Goal: Task Accomplishment & Management: Manage account settings

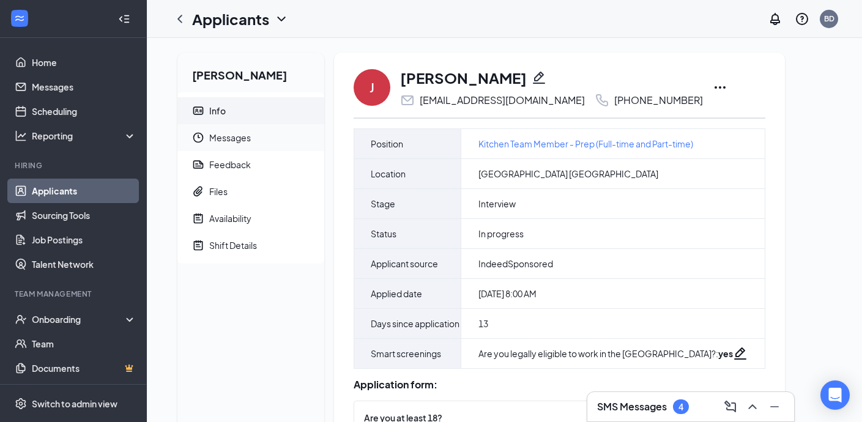
click at [238, 135] on span "Messages" at bounding box center [261, 137] width 105 height 27
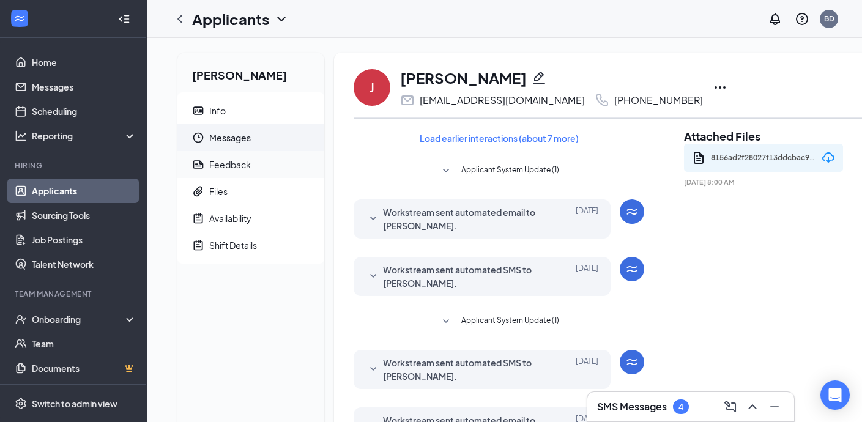
click at [251, 169] on span "Feedback" at bounding box center [261, 164] width 105 height 27
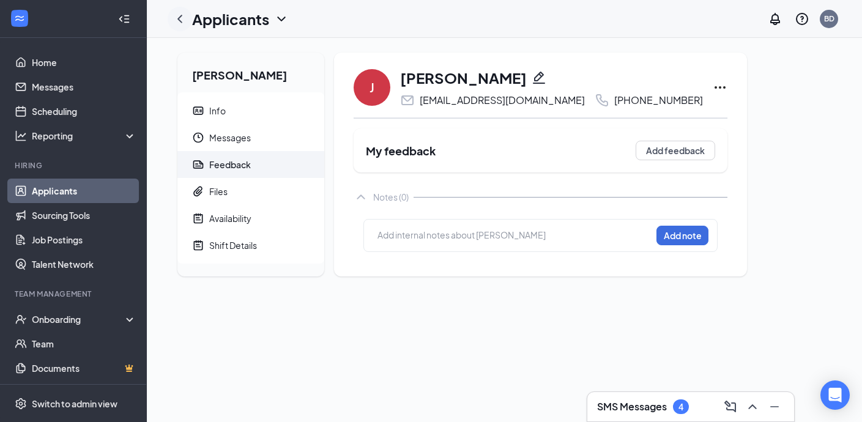
click at [182, 16] on icon "ChevronLeft" at bounding box center [179, 19] width 15 height 15
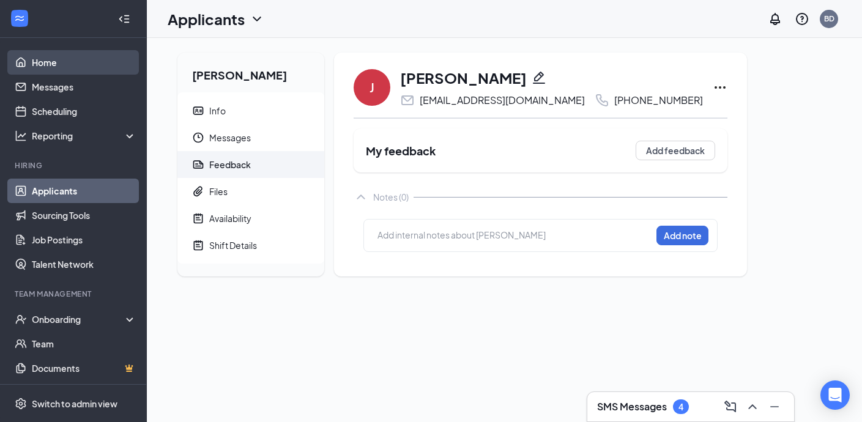
click at [49, 61] on link "Home" at bounding box center [84, 62] width 105 height 24
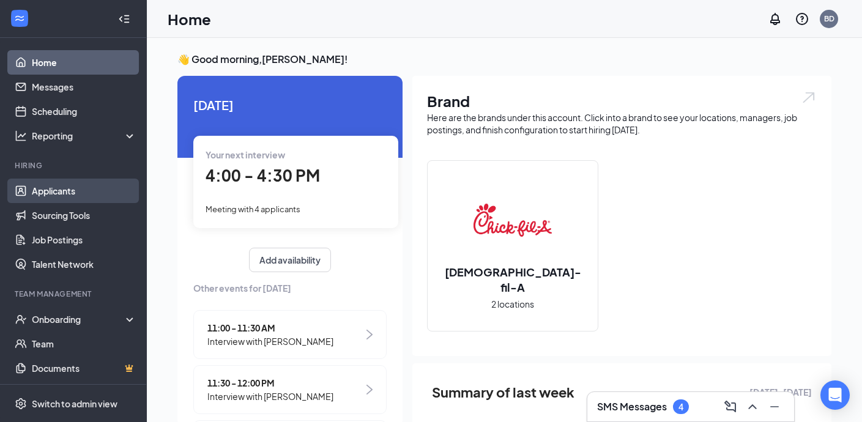
click at [65, 192] on link "Applicants" at bounding box center [84, 191] width 105 height 24
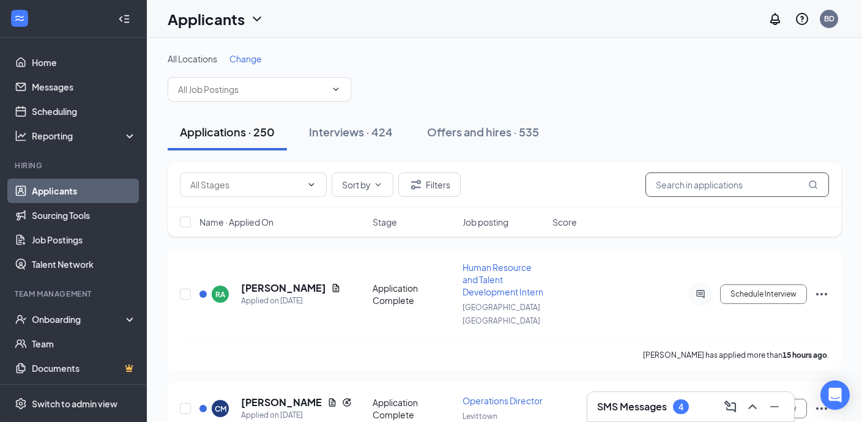
click at [787, 177] on input "text" at bounding box center [736, 184] width 183 height 24
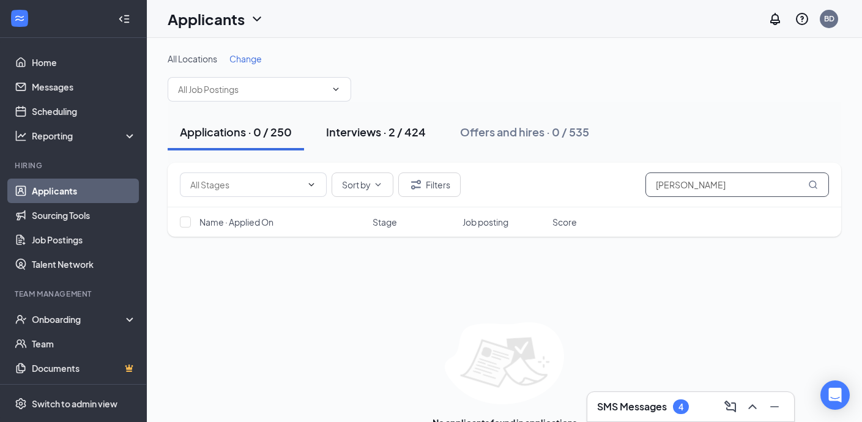
type input "[PERSON_NAME]"
click at [398, 133] on div "Interviews · 2 / 424" at bounding box center [376, 131] width 100 height 15
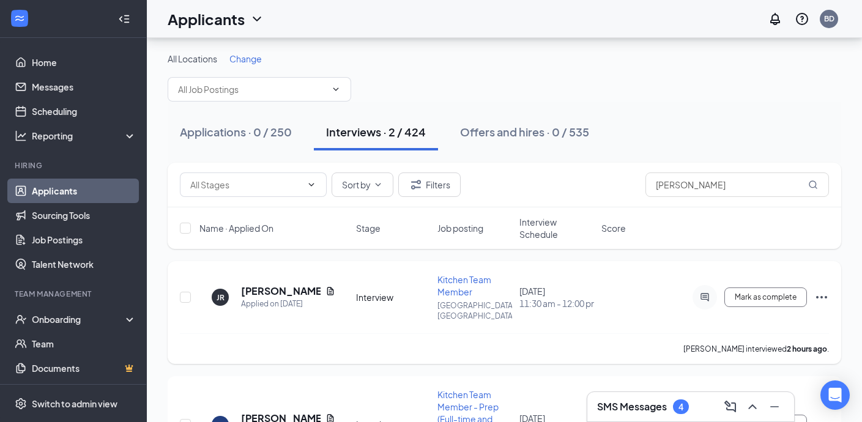
scroll to position [75, 0]
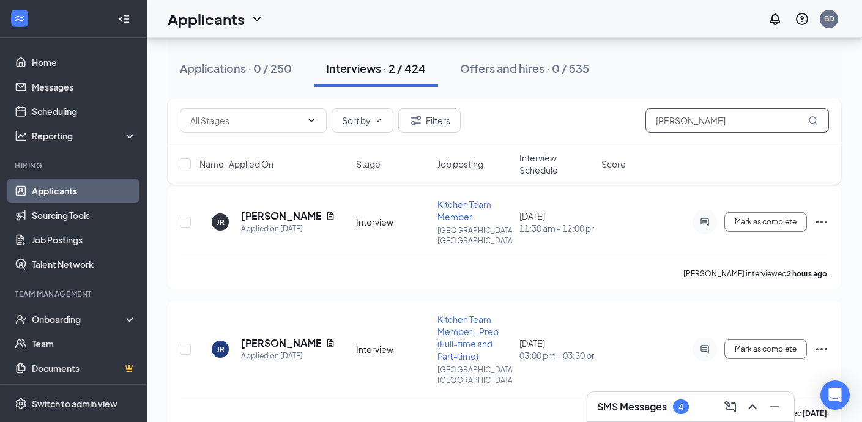
drag, startPoint x: 709, startPoint y: 114, endPoint x: 650, endPoint y: 114, distance: 59.9
click at [650, 114] on input "[PERSON_NAME]" at bounding box center [736, 120] width 183 height 24
drag, startPoint x: 679, startPoint y: 122, endPoint x: 641, endPoint y: 121, distance: 37.9
click at [641, 122] on div "Sort by Filters [PERSON_NAME]" at bounding box center [504, 120] width 649 height 24
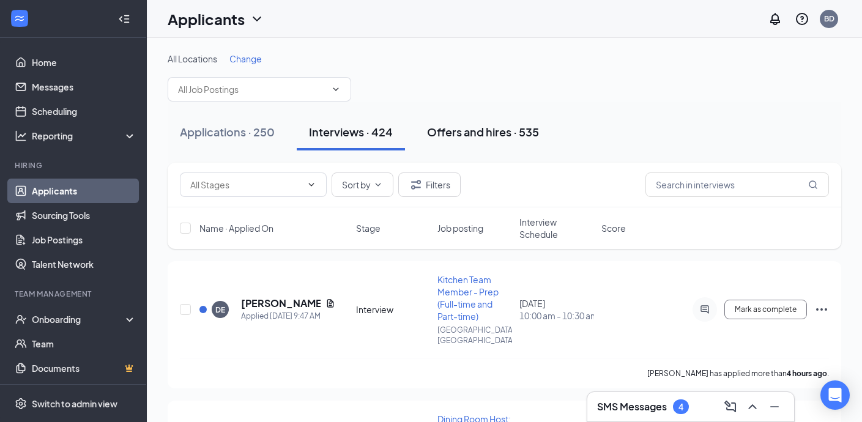
click at [489, 135] on div "Offers and hires · 535" at bounding box center [483, 131] width 112 height 15
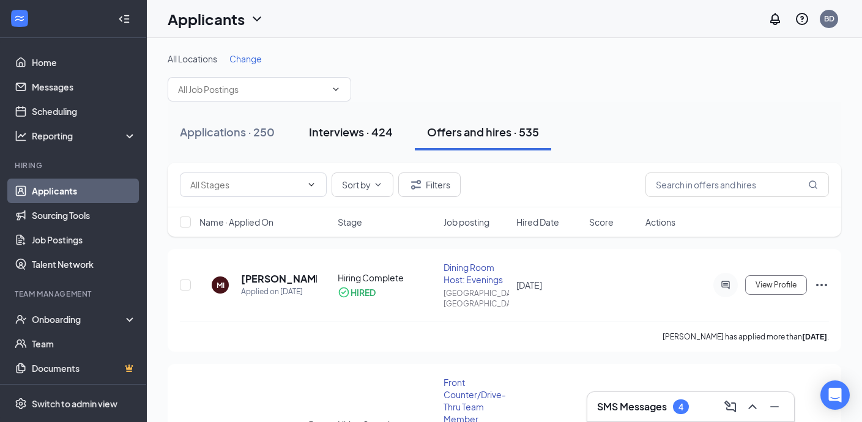
click at [387, 135] on div "Interviews · 424" at bounding box center [351, 131] width 84 height 15
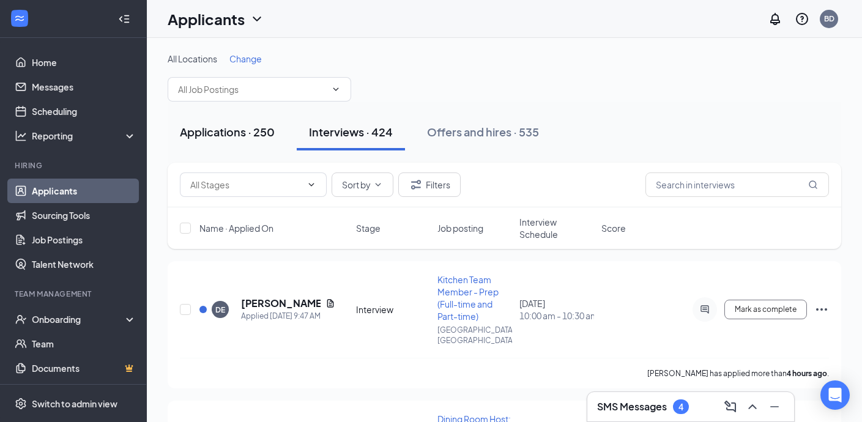
click at [256, 141] on button "Applications · 250" at bounding box center [227, 132] width 119 height 37
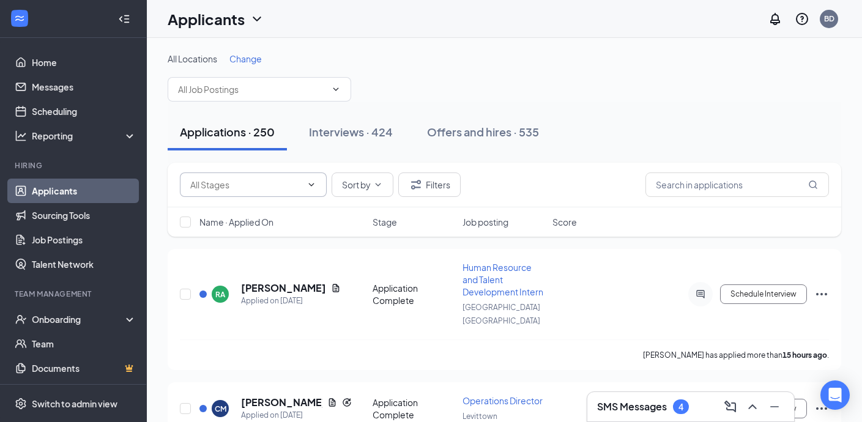
click at [245, 187] on input "text" at bounding box center [245, 184] width 111 height 13
click at [79, 62] on link "Home" at bounding box center [84, 62] width 105 height 24
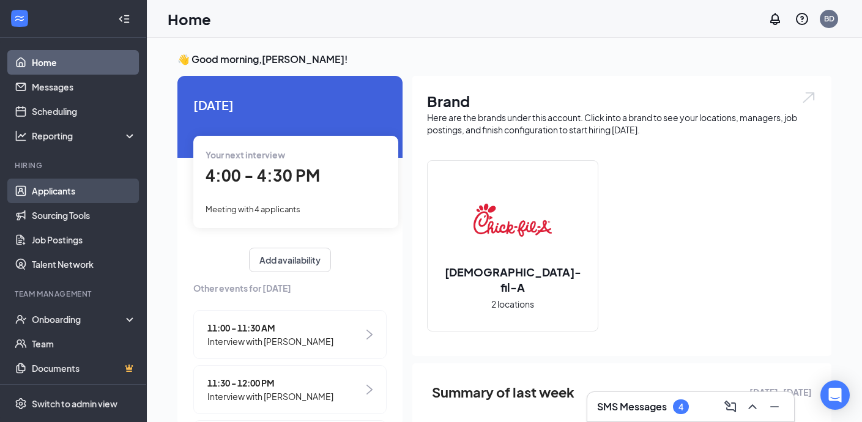
click at [70, 187] on link "Applicants" at bounding box center [84, 191] width 105 height 24
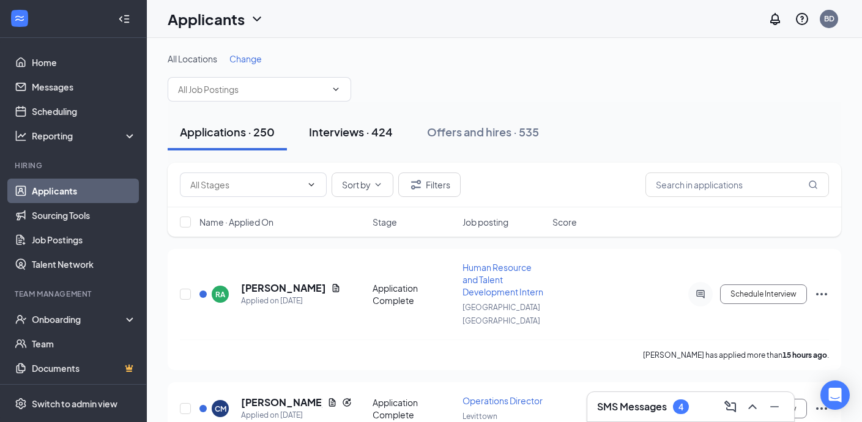
click at [363, 133] on div "Interviews · 424" at bounding box center [351, 131] width 84 height 15
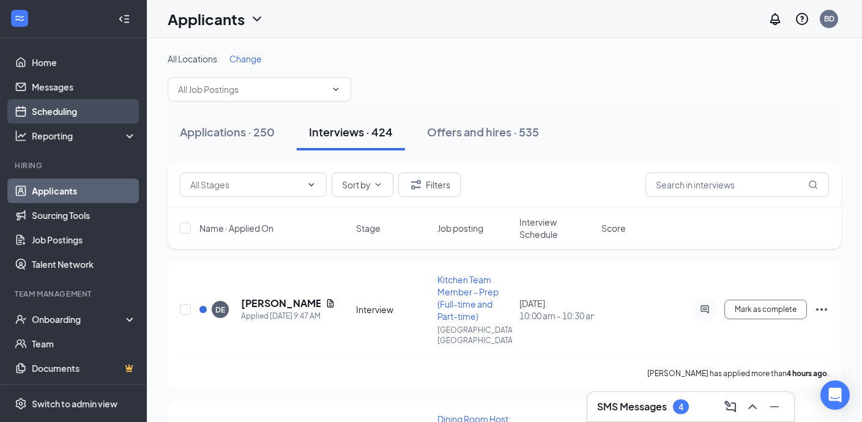
click at [64, 114] on link "Scheduling" at bounding box center [84, 111] width 105 height 24
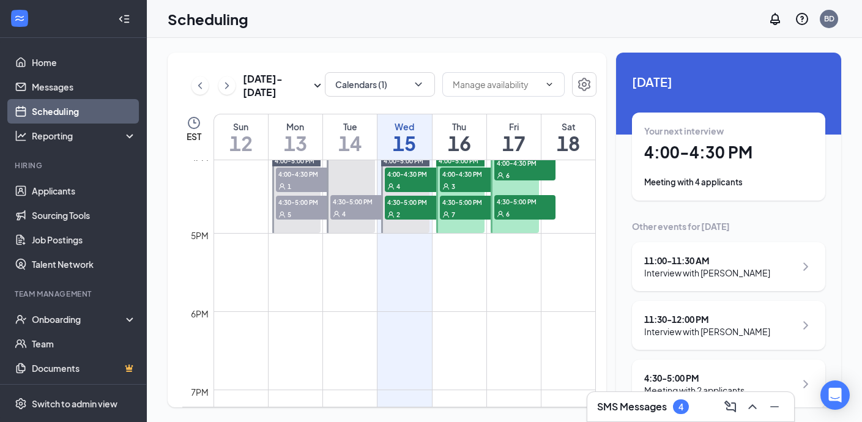
scroll to position [1253, 0]
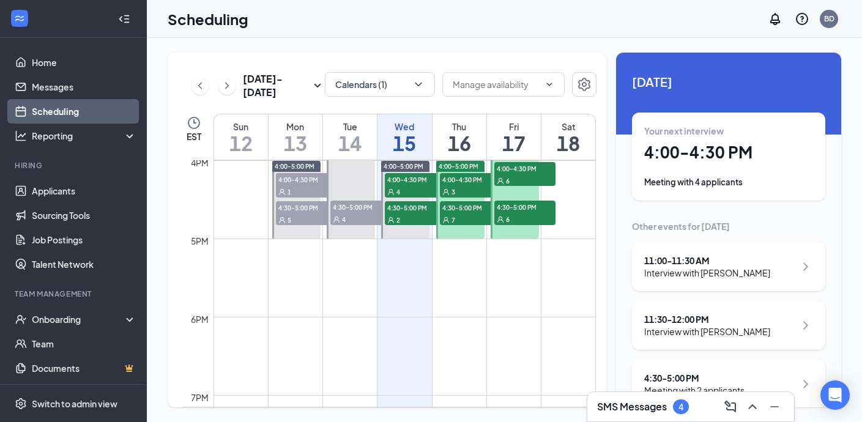
click at [288, 186] on div "1" at bounding box center [306, 191] width 61 height 12
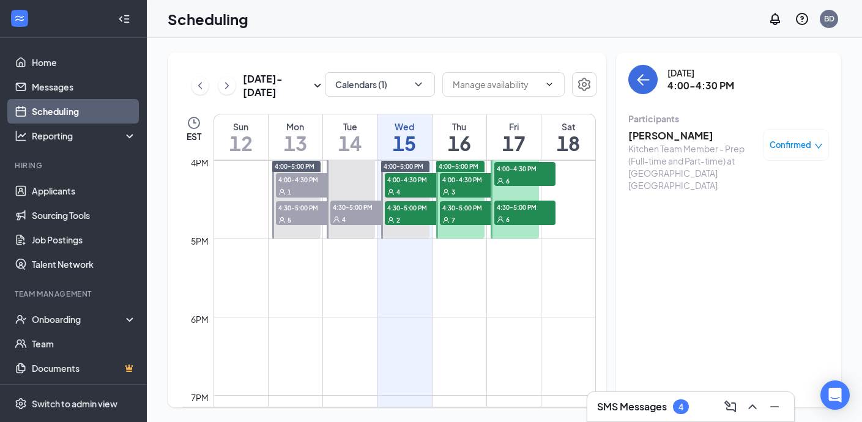
click at [662, 133] on h3 "[PERSON_NAME]" at bounding box center [692, 135] width 128 height 13
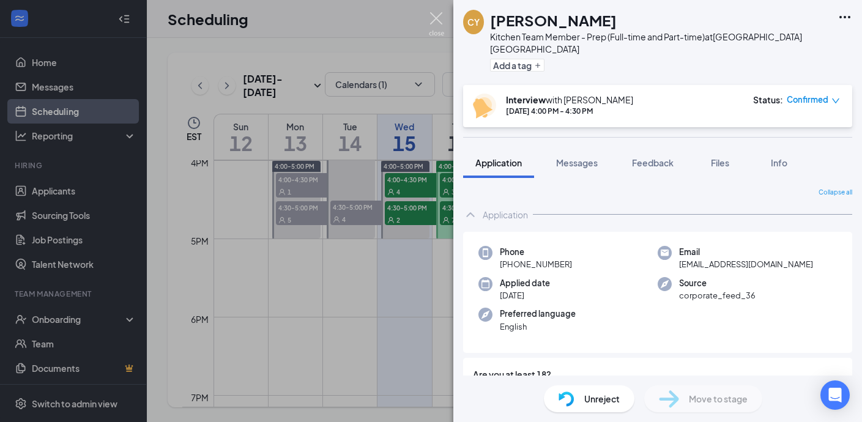
click at [436, 13] on img at bounding box center [436, 24] width 15 height 24
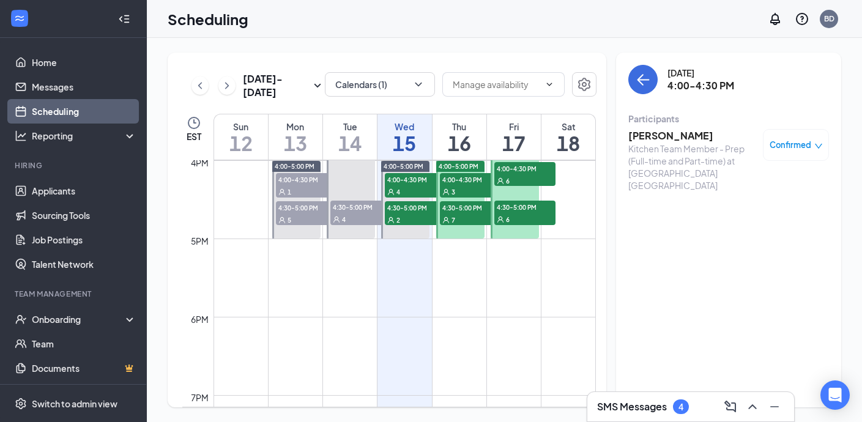
click at [294, 213] on div "5" at bounding box center [306, 219] width 61 height 12
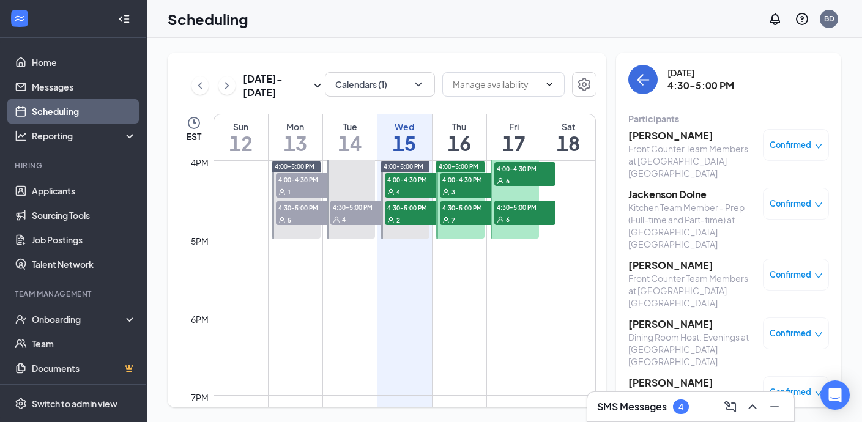
click at [665, 376] on h3 "[PERSON_NAME]" at bounding box center [692, 382] width 128 height 13
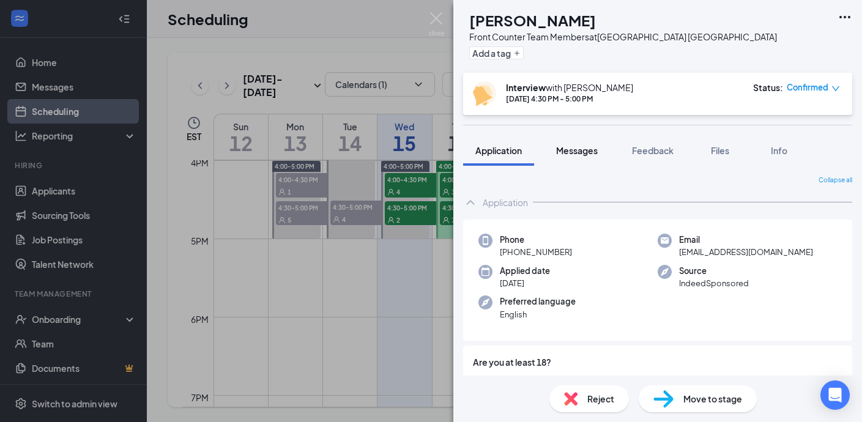
click at [585, 148] on span "Messages" at bounding box center [577, 150] width 42 height 11
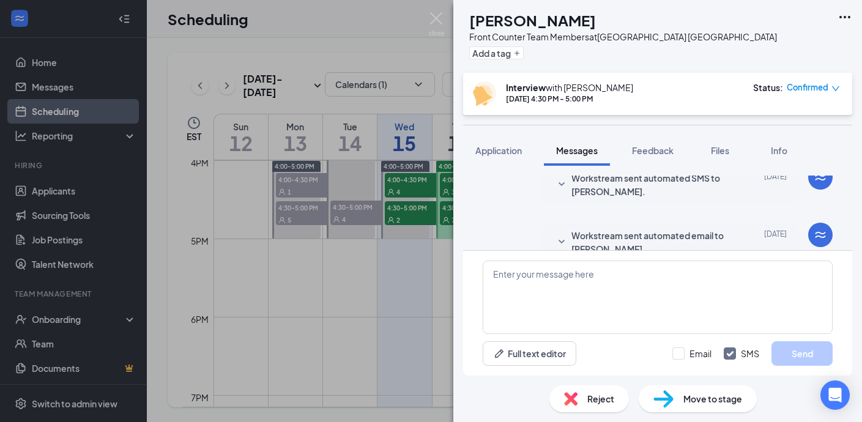
scroll to position [495, 0]
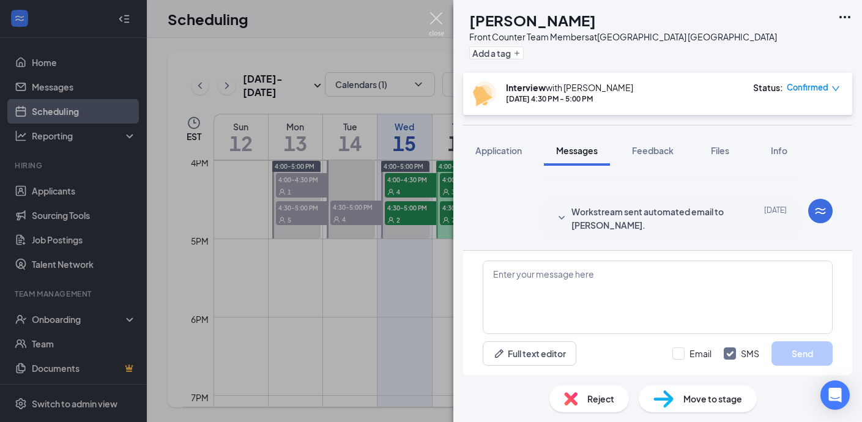
click at [438, 18] on img at bounding box center [436, 24] width 15 height 24
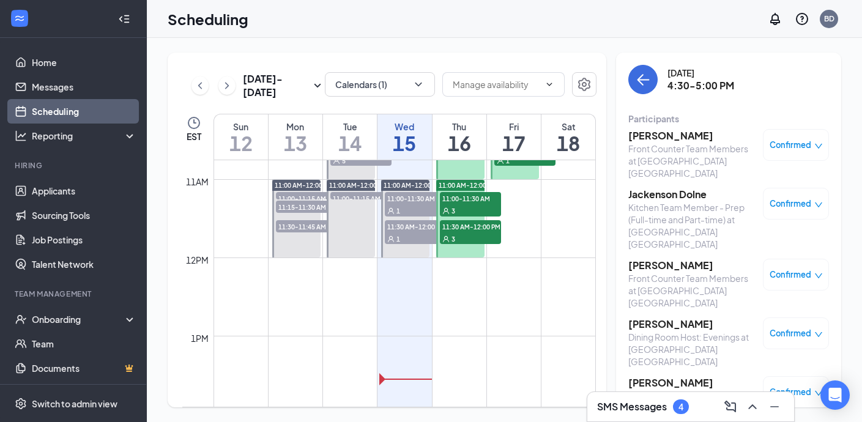
scroll to position [843, 0]
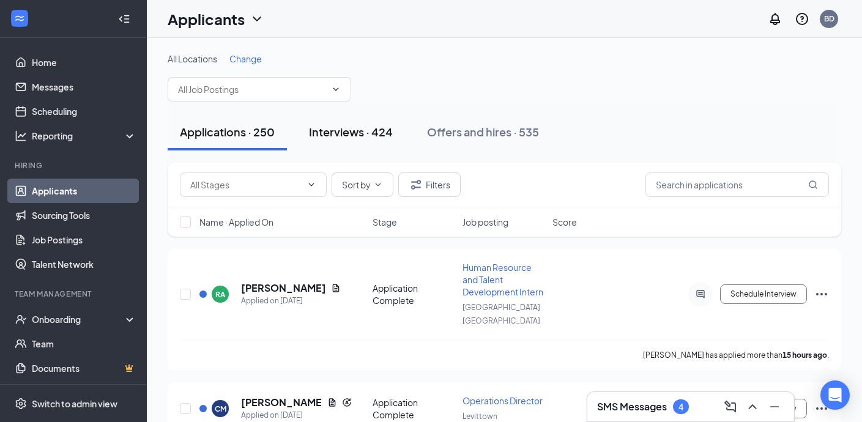
click at [346, 114] on button "Interviews · 424" at bounding box center [351, 132] width 108 height 37
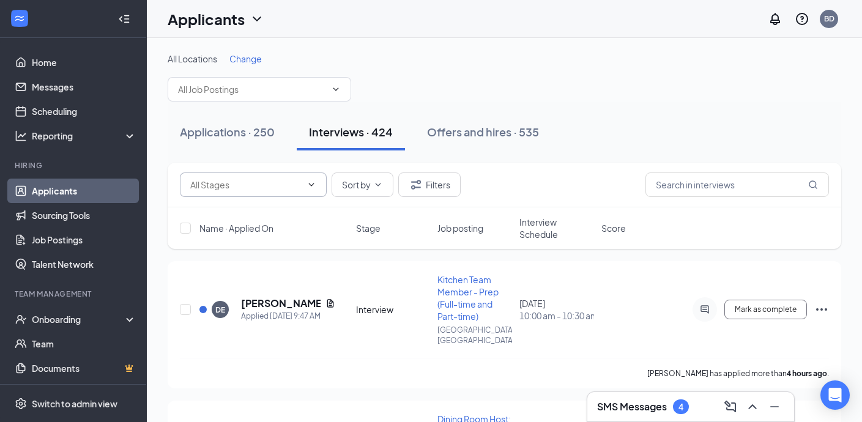
click at [311, 185] on icon "ChevronDown" at bounding box center [312, 184] width 6 height 3
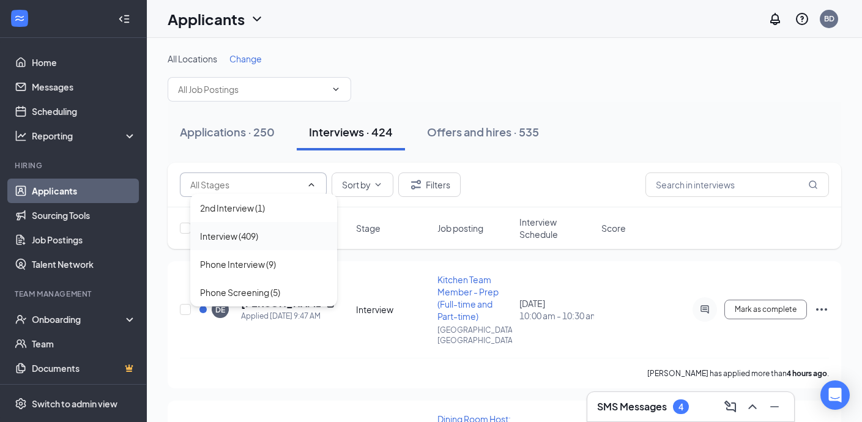
click at [261, 237] on div "Interview (409)" at bounding box center [263, 235] width 127 height 13
type input "Interview (409)"
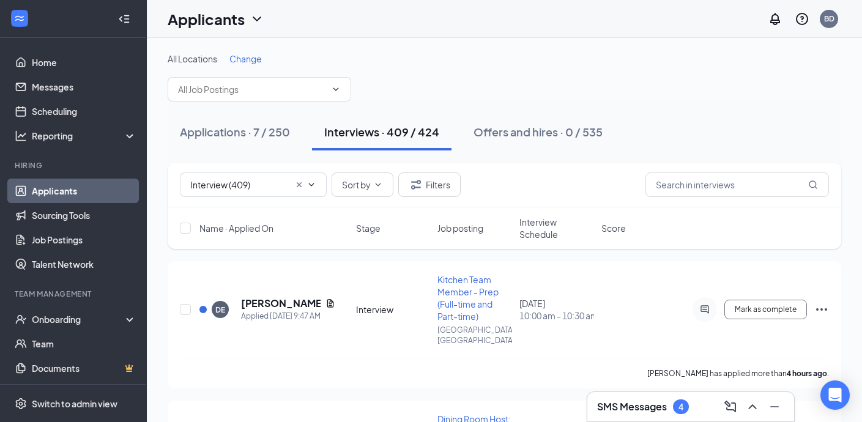
click at [525, 232] on span "Interview Schedule" at bounding box center [556, 228] width 75 height 24
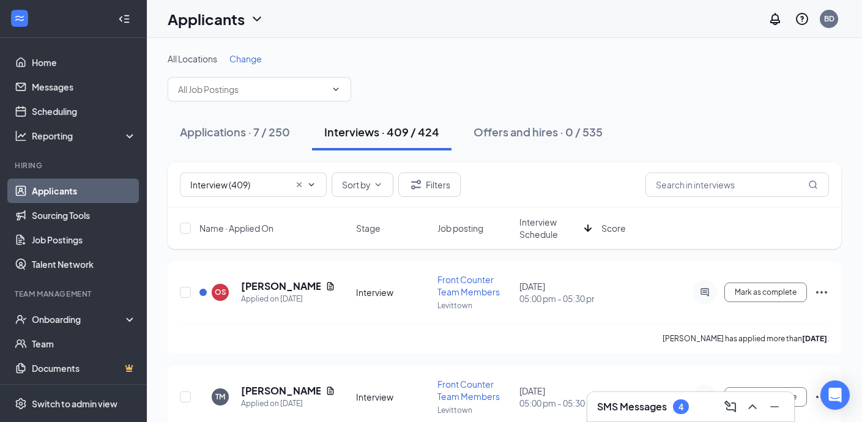
click at [525, 232] on span "Interview Schedule" at bounding box center [549, 228] width 60 height 24
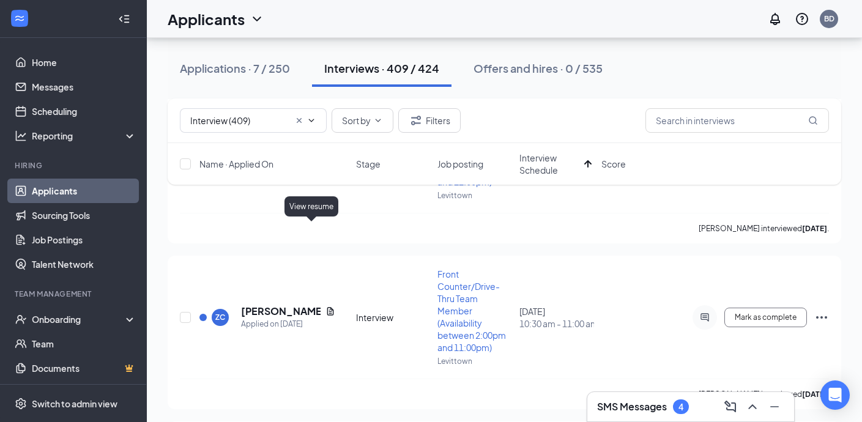
scroll to position [9380, 0]
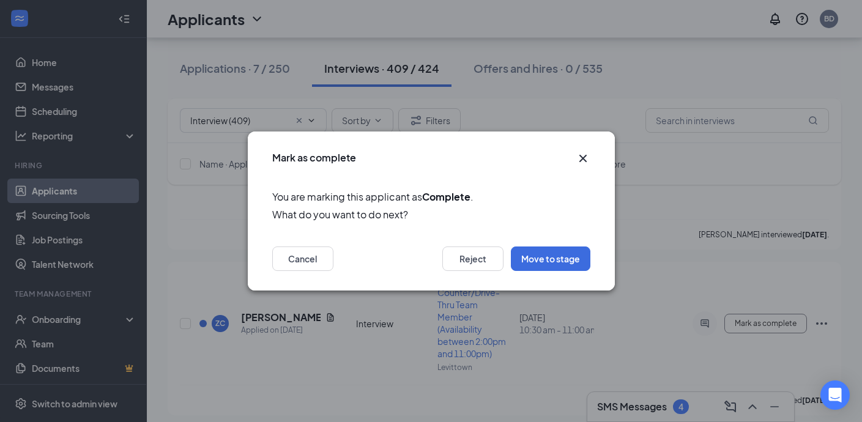
click at [583, 157] on icon "Cross" at bounding box center [582, 158] width 7 height 7
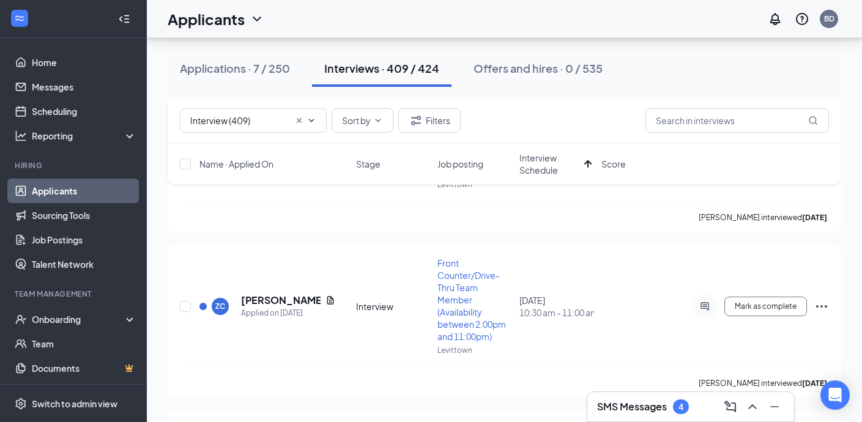
scroll to position [9395, 0]
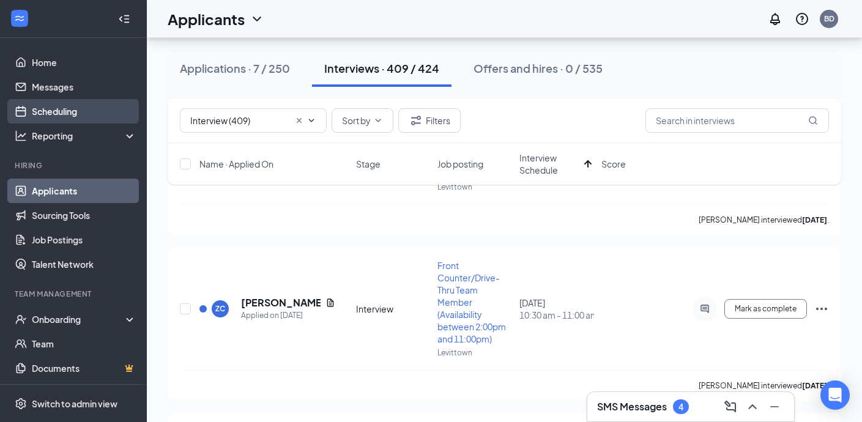
click at [52, 108] on link "Scheduling" at bounding box center [84, 111] width 105 height 24
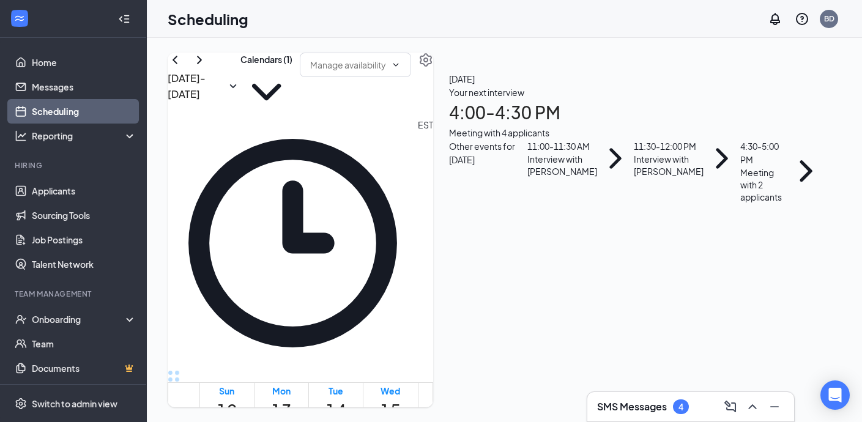
scroll to position [1211, 0]
drag, startPoint x: 508, startPoint y: 286, endPoint x: 503, endPoint y: 354, distance: 68.7
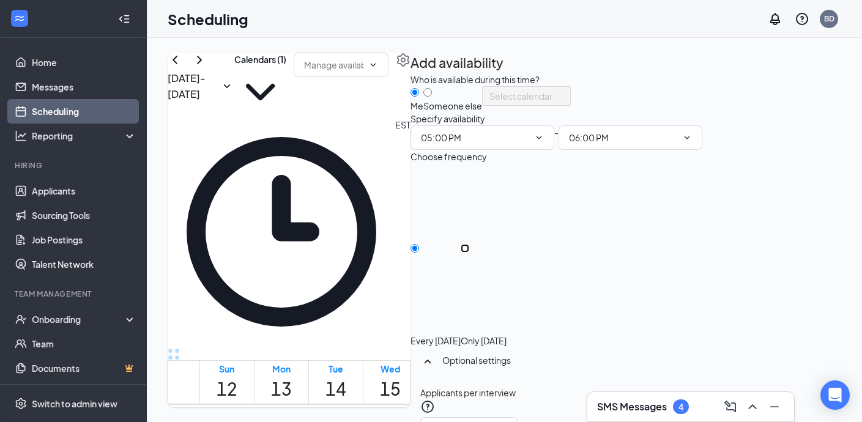
click at [469, 253] on input "Only Friday, Oct 17" at bounding box center [465, 248] width 9 height 9
radio input "true"
radio input "false"
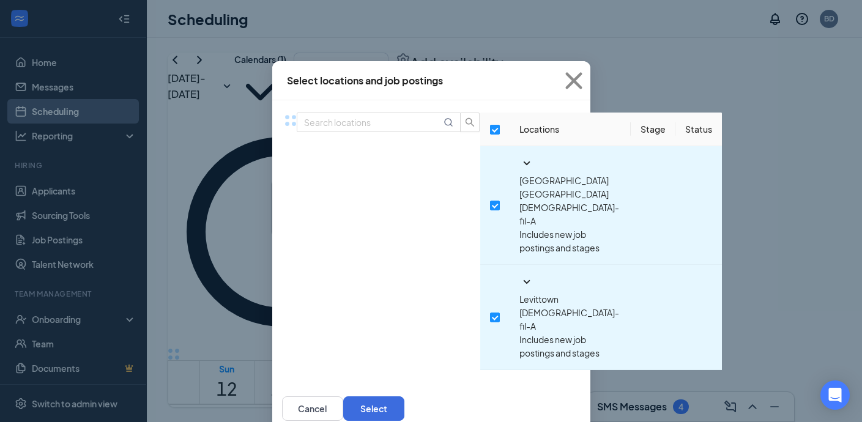
click at [490, 135] on input "checkbox" at bounding box center [495, 130] width 10 height 10
checkbox input "false"
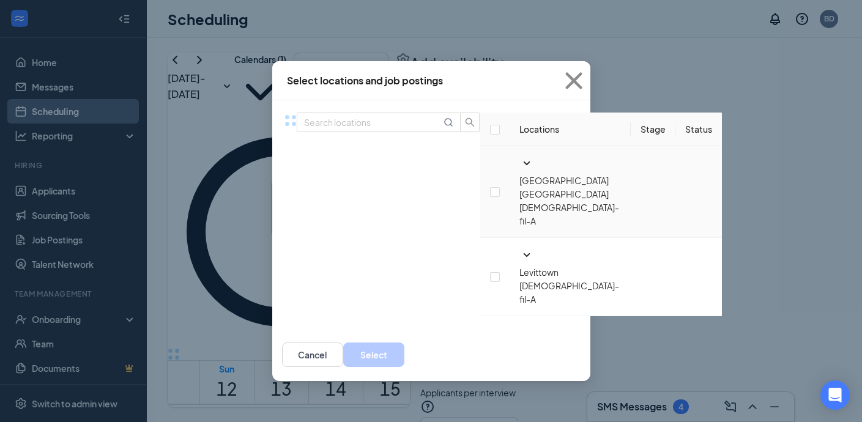
click at [519, 171] on icon "SmallChevronDown" at bounding box center [526, 163] width 15 height 15
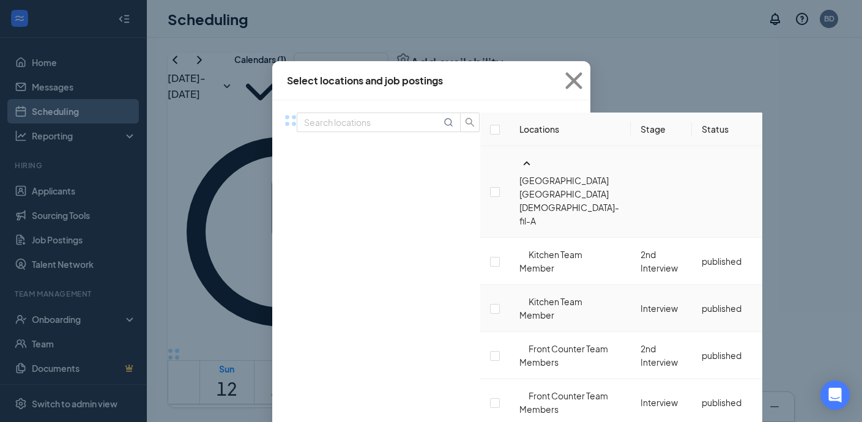
scroll to position [36, 0]
click at [490, 257] on input "checkbox" at bounding box center [495, 262] width 10 height 10
checkbox input "false"
checkbox input "true"
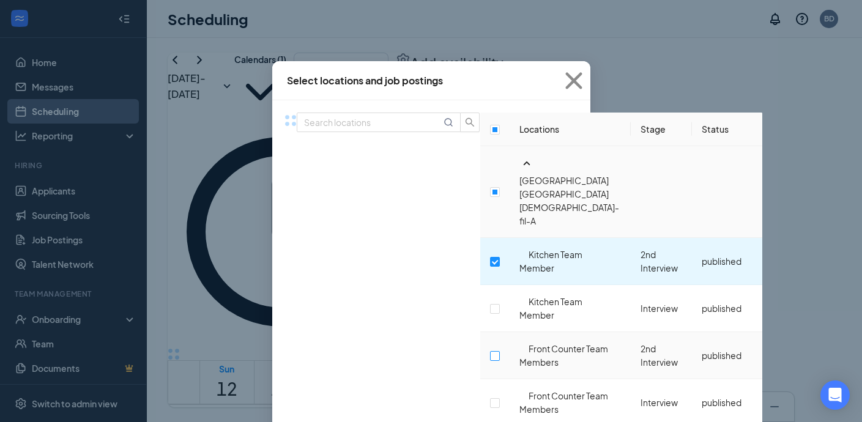
click at [490, 351] on input "checkbox" at bounding box center [495, 356] width 10 height 10
checkbox input "true"
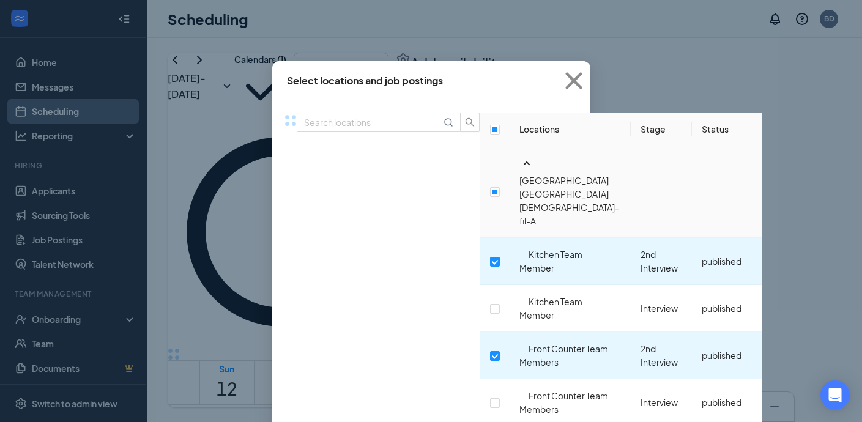
scroll to position [587, 0]
checkbox input "true"
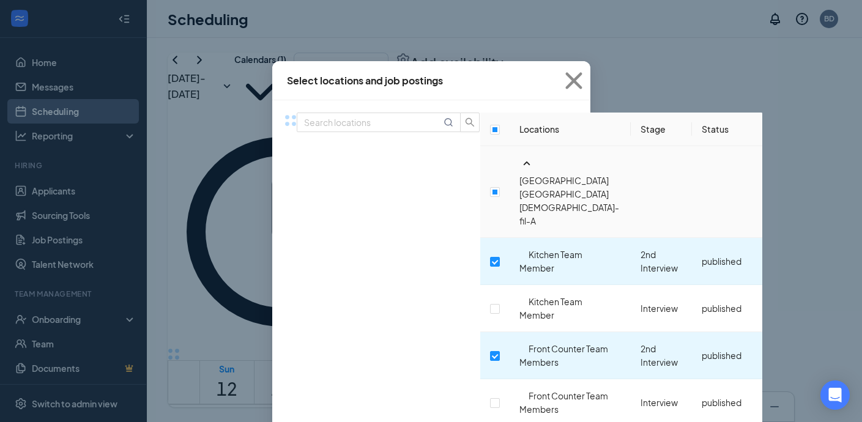
checkbox input "true"
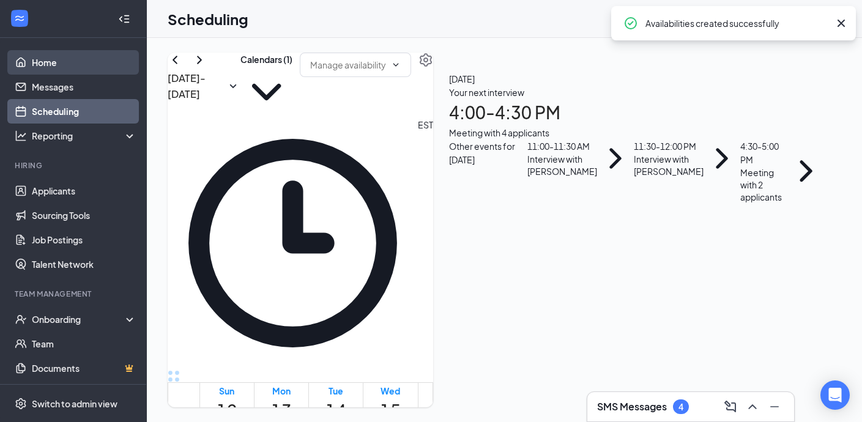
click at [40, 54] on link "Home" at bounding box center [84, 62] width 105 height 24
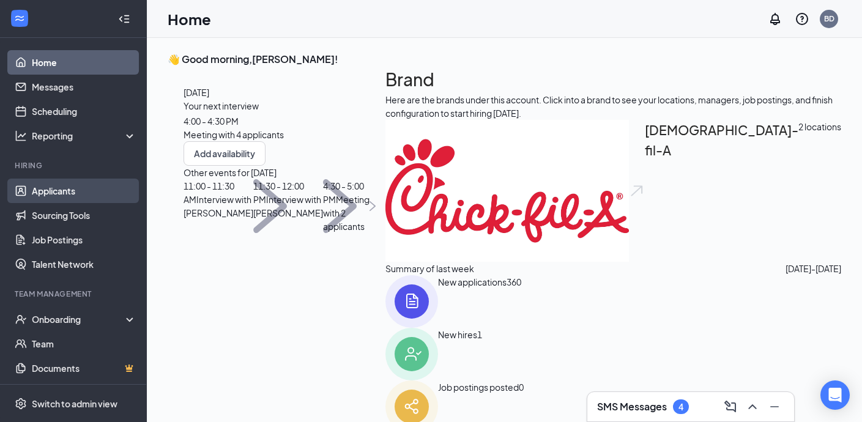
click at [64, 191] on link "Applicants" at bounding box center [84, 191] width 105 height 24
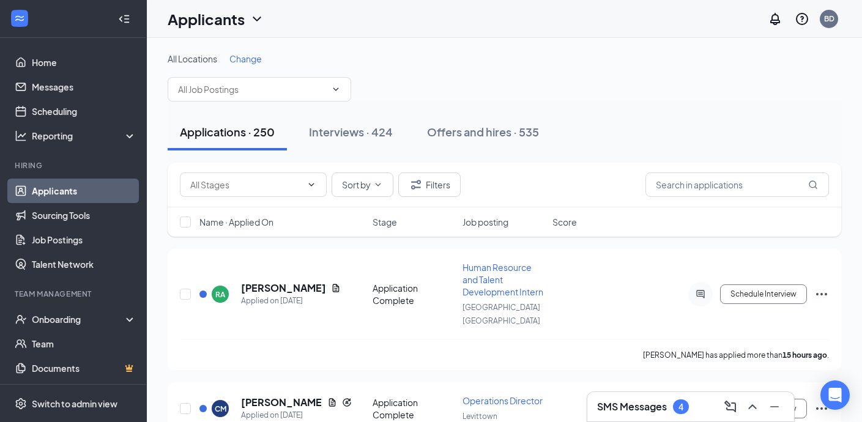
click at [63, 186] on link "Applicants" at bounding box center [84, 191] width 105 height 24
click at [335, 122] on button "Interviews · 424" at bounding box center [351, 132] width 108 height 37
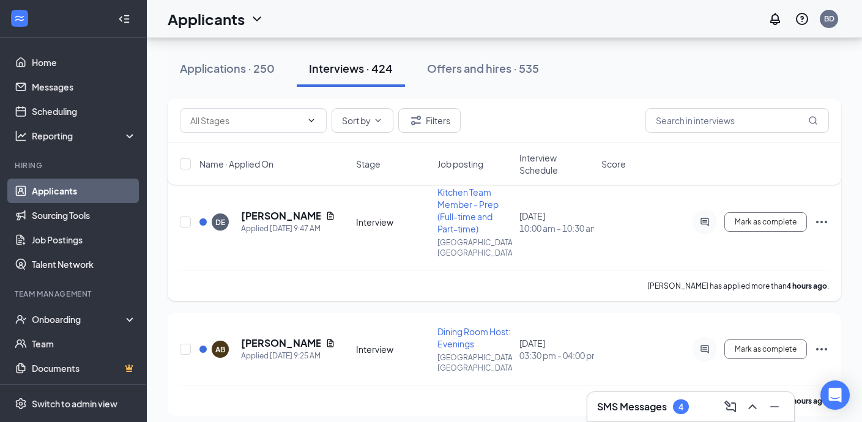
scroll to position [81, 0]
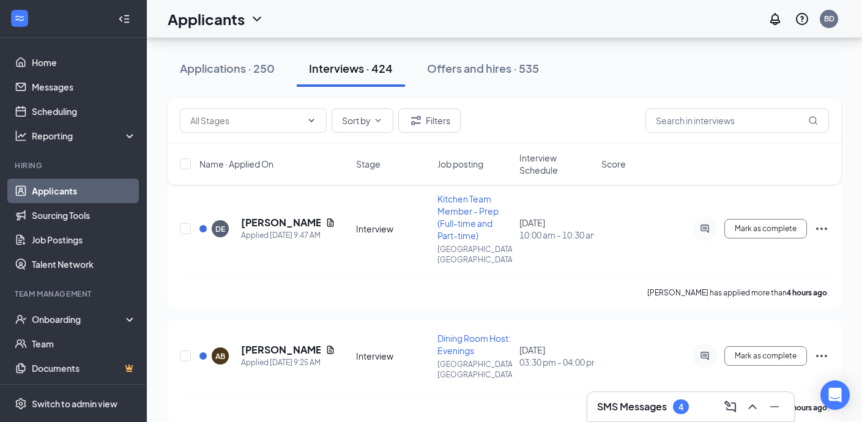
click at [637, 405] on h3 "SMS Messages" at bounding box center [632, 406] width 70 height 13
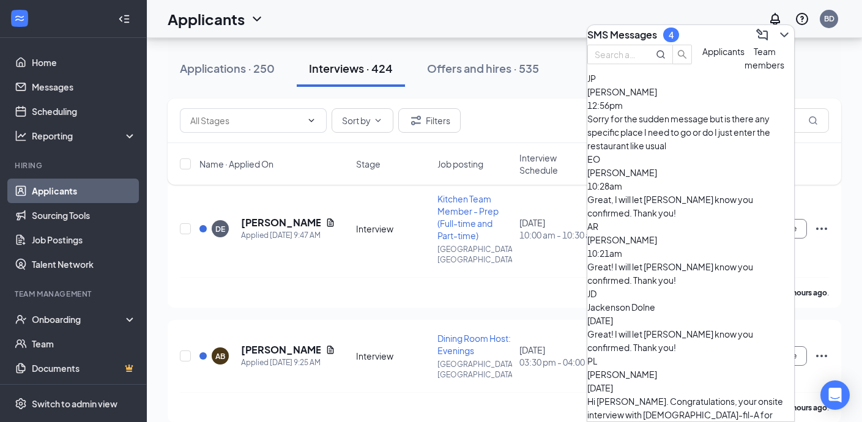
click at [712, 138] on div "Sorry for the sudden message but is there any specific place I need to go or do…" at bounding box center [690, 132] width 207 height 40
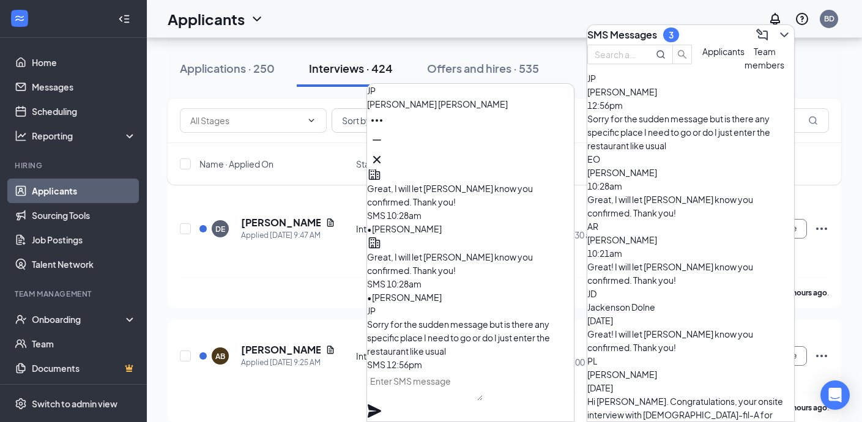
click at [457, 390] on textarea at bounding box center [425, 385] width 116 height 29
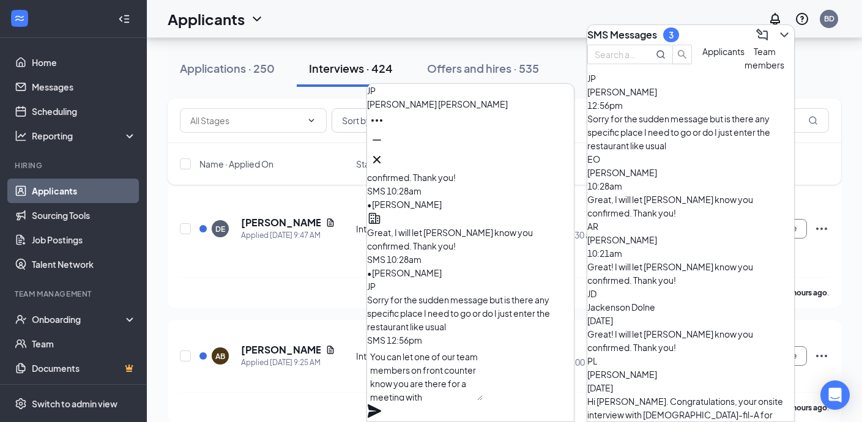
type textarea "You can let one of our team members on front counter know you are there for a m…"
click at [381, 404] on icon "Plane" at bounding box center [374, 410] width 13 height 13
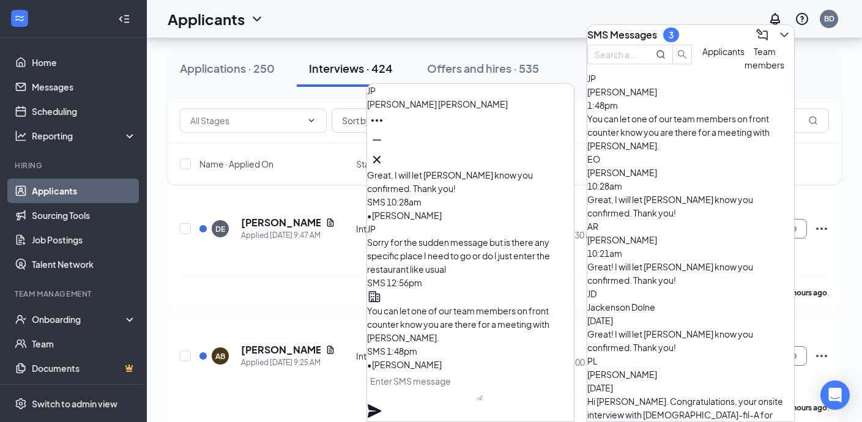
click at [712, 26] on div "SMS Messages 3" at bounding box center [690, 35] width 207 height 20
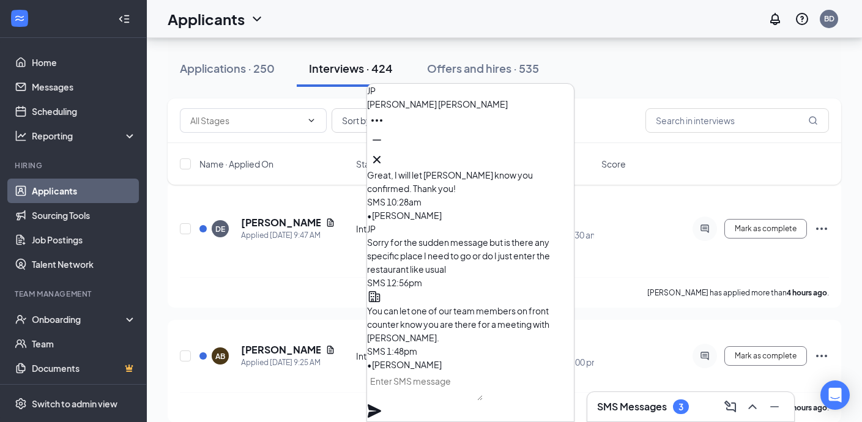
click at [384, 155] on icon "Cross" at bounding box center [376, 159] width 15 height 15
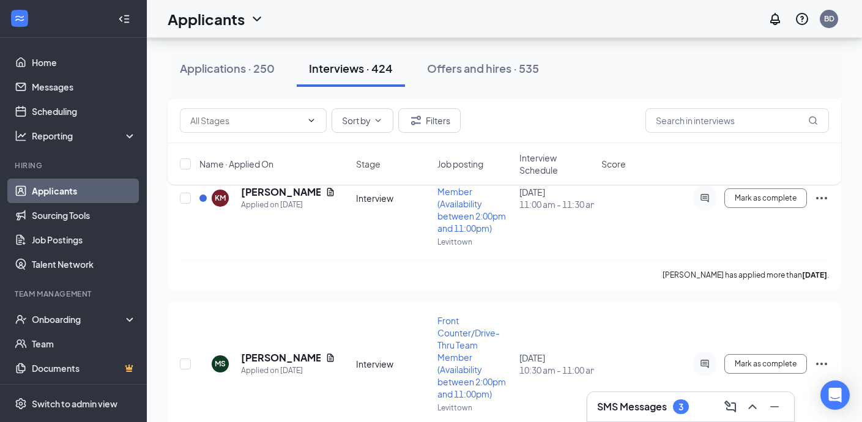
scroll to position [5004, 0]
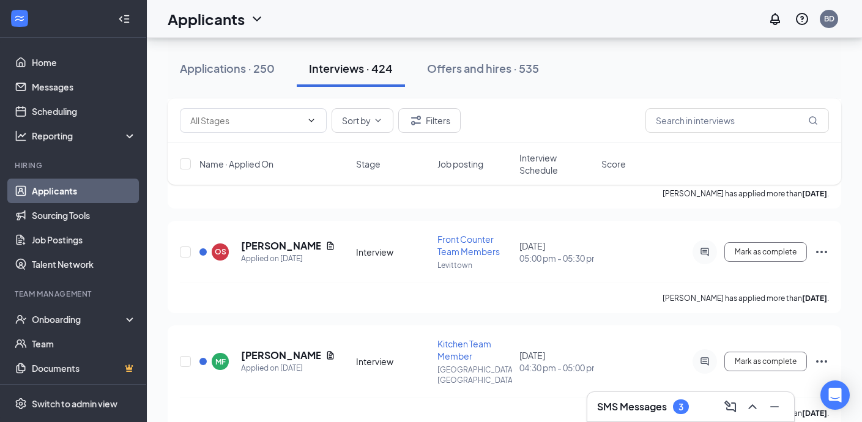
click at [533, 170] on span "Interview Schedule" at bounding box center [556, 164] width 75 height 24
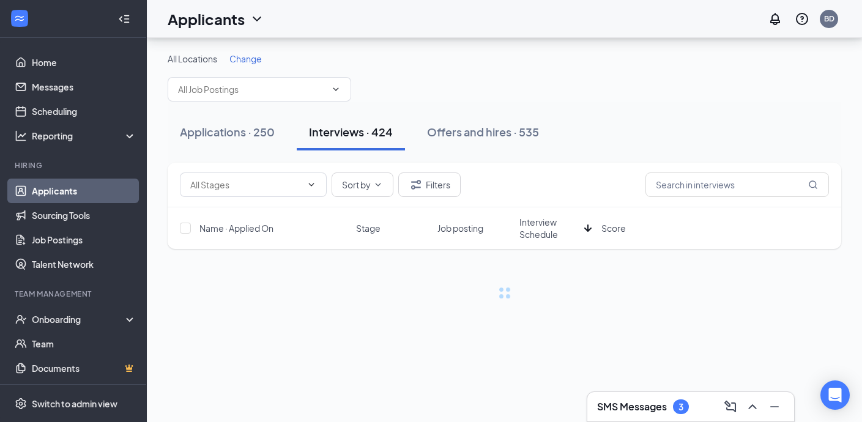
scroll to position [0, 0]
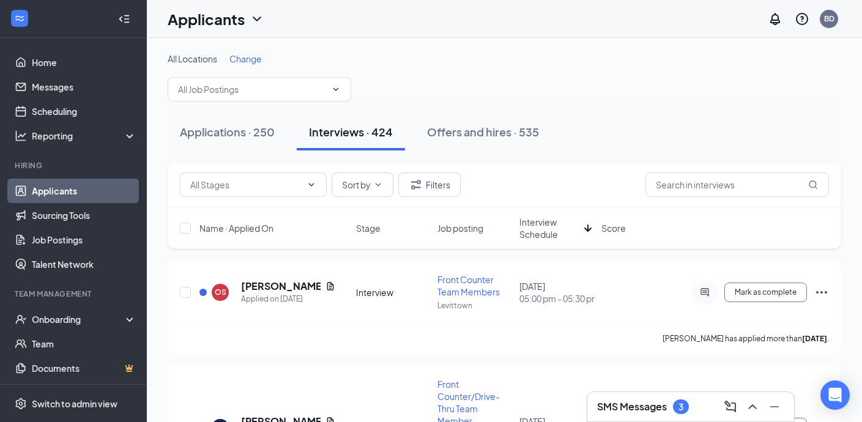
click at [531, 213] on div "Name · Applied On Stage Job posting Interview Schedule Score" at bounding box center [504, 228] width 673 height 42
click at [530, 221] on span "Interview Schedule" at bounding box center [549, 228] width 60 height 24
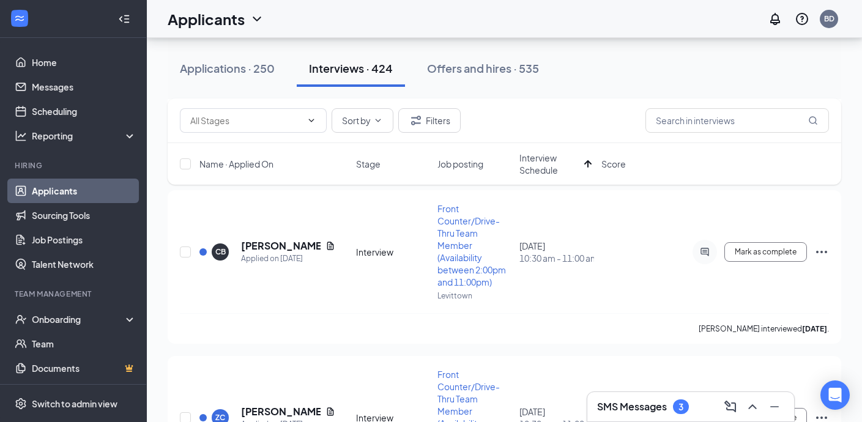
scroll to position [9711, 0]
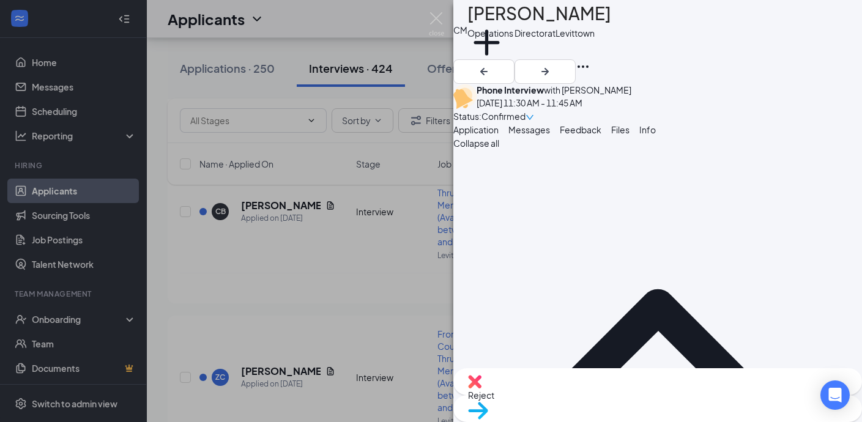
click at [436, 20] on img at bounding box center [436, 24] width 15 height 24
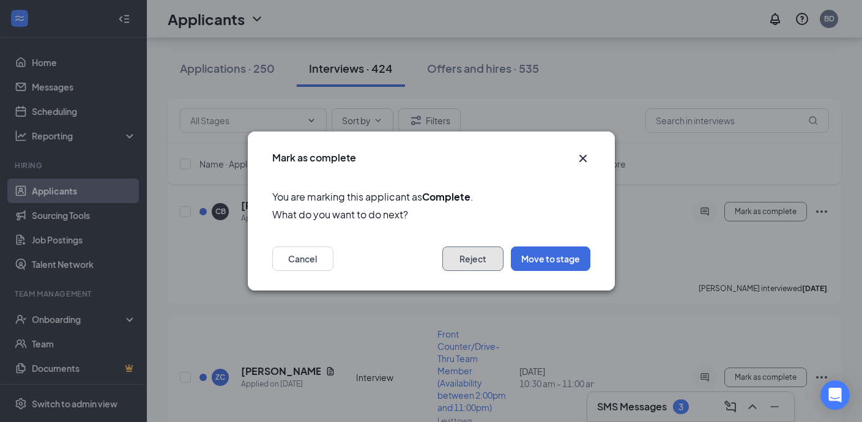
click at [487, 259] on button "Reject" at bounding box center [472, 258] width 61 height 24
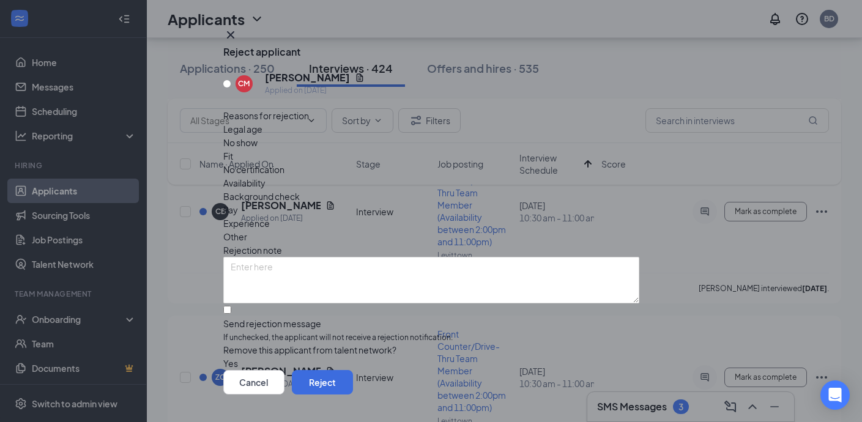
click at [270, 217] on span "Experience" at bounding box center [246, 223] width 46 height 13
click at [363, 154] on div "Fit" at bounding box center [431, 155] width 416 height 13
click at [231, 306] on input "Send rejection message If unchecked, the applicant will not receive a rejection…" at bounding box center [227, 310] width 8 height 8
checkbox input "true"
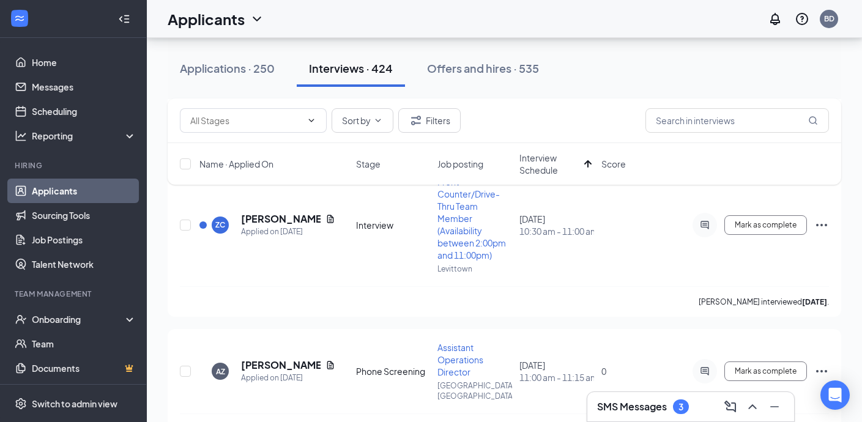
scroll to position [9868, 0]
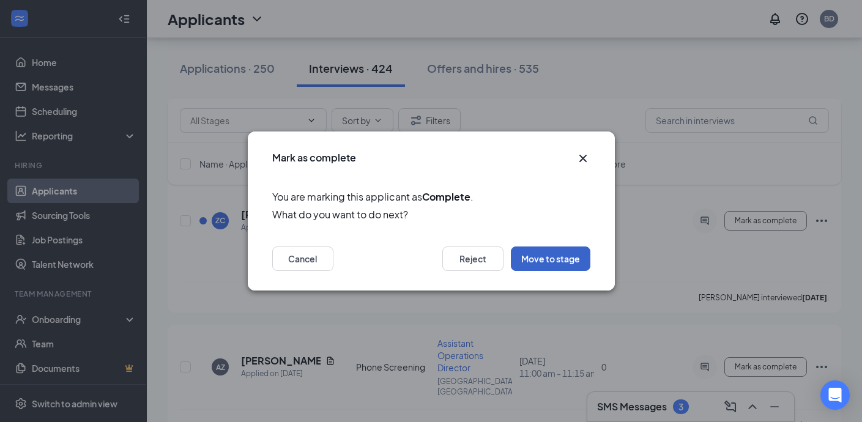
click at [560, 267] on button "Move to stage" at bounding box center [551, 258] width 80 height 24
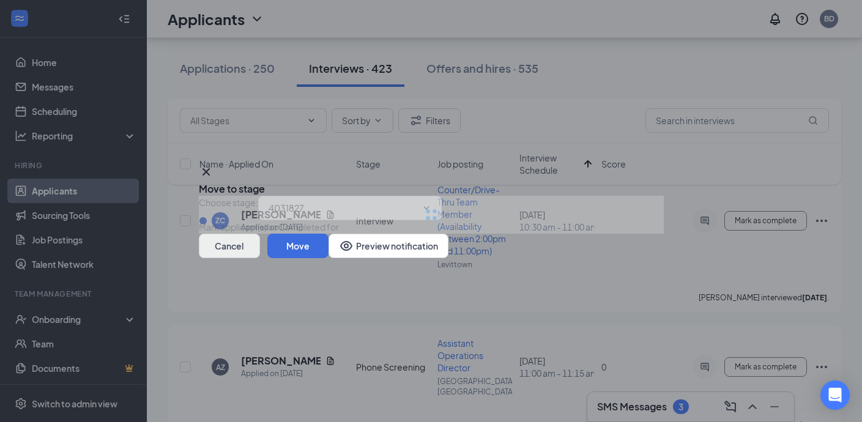
type input "2nd Interview (next stage)"
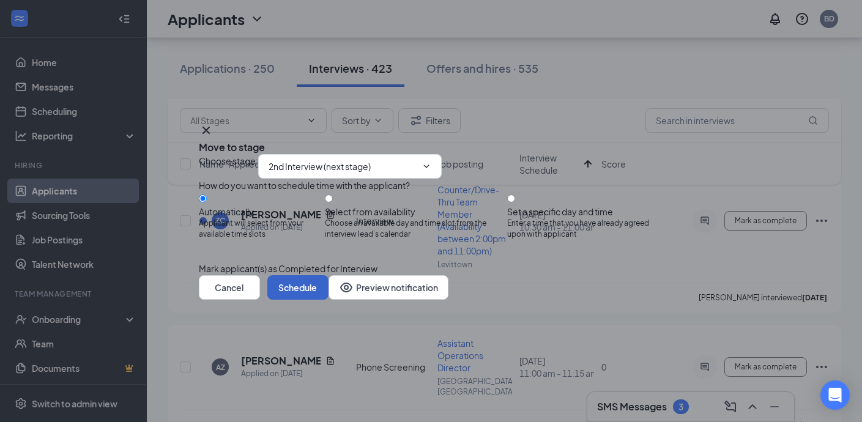
click at [328, 300] on button "Schedule" at bounding box center [297, 287] width 61 height 24
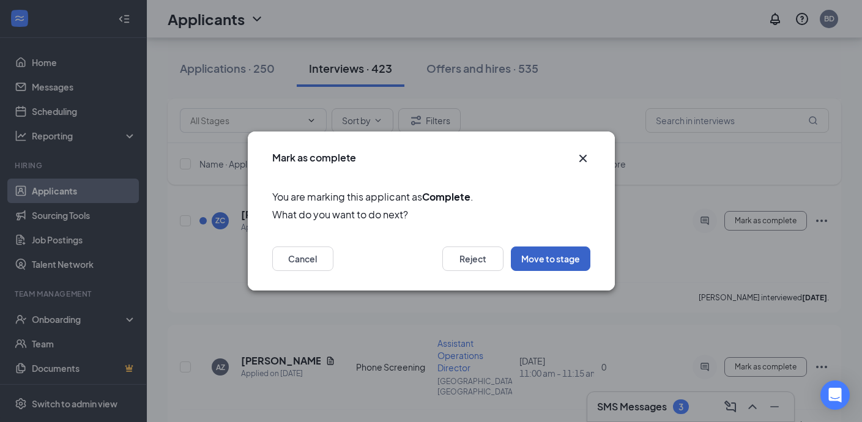
click at [558, 262] on button "Move to stage" at bounding box center [551, 258] width 80 height 24
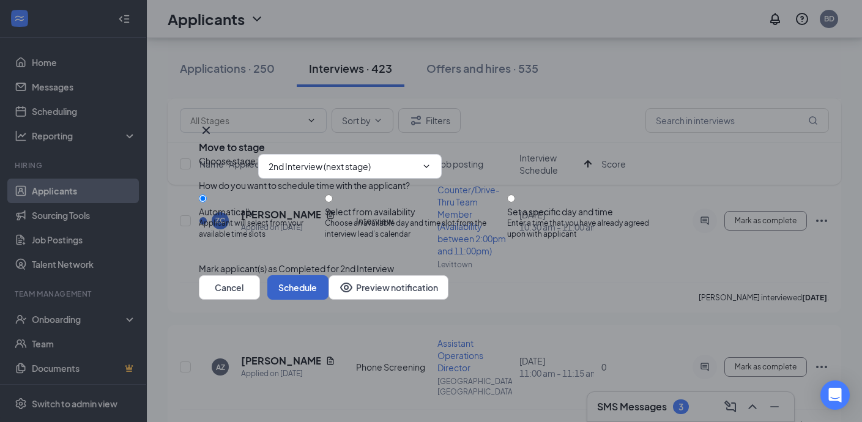
click at [328, 300] on button "Schedule" at bounding box center [297, 287] width 61 height 24
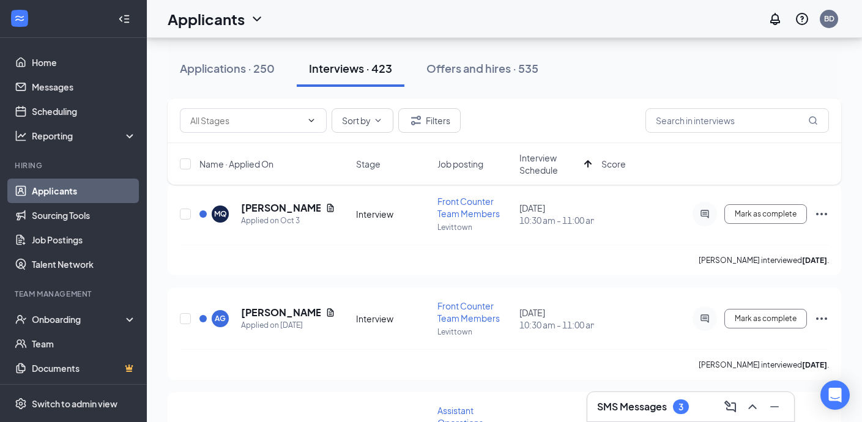
scroll to position [9807, 0]
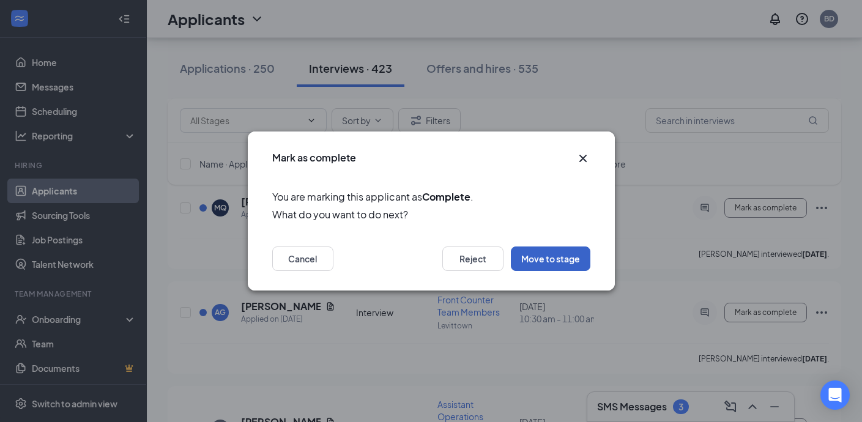
click at [552, 263] on button "Move to stage" at bounding box center [551, 258] width 80 height 24
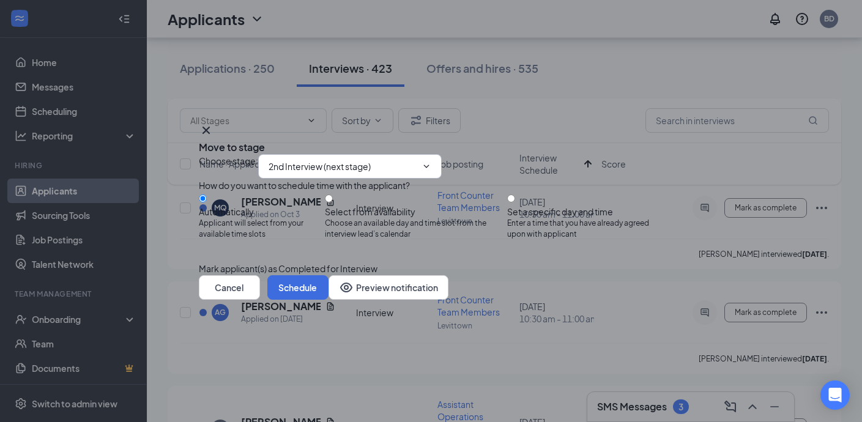
click at [357, 160] on input "2nd Interview (next stage)" at bounding box center [342, 166] width 148 height 13
click at [346, 352] on div "Interview with Director" at bounding box center [333, 358] width 89 height 13
type input "Interview with Director"
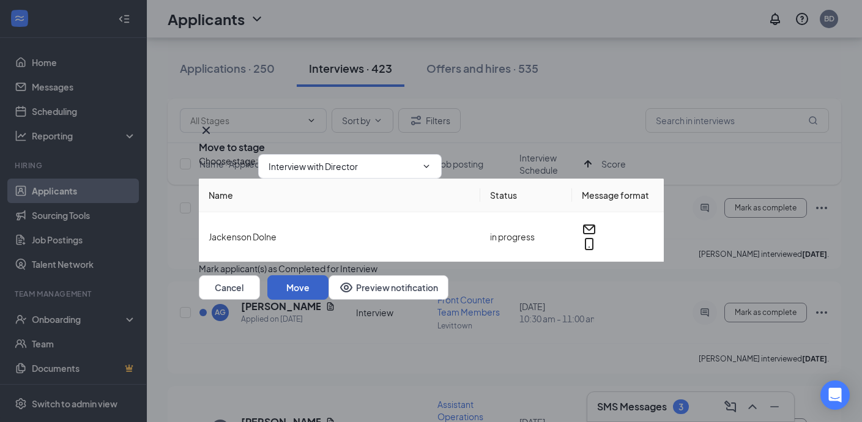
click at [328, 300] on button "Move" at bounding box center [297, 287] width 61 height 24
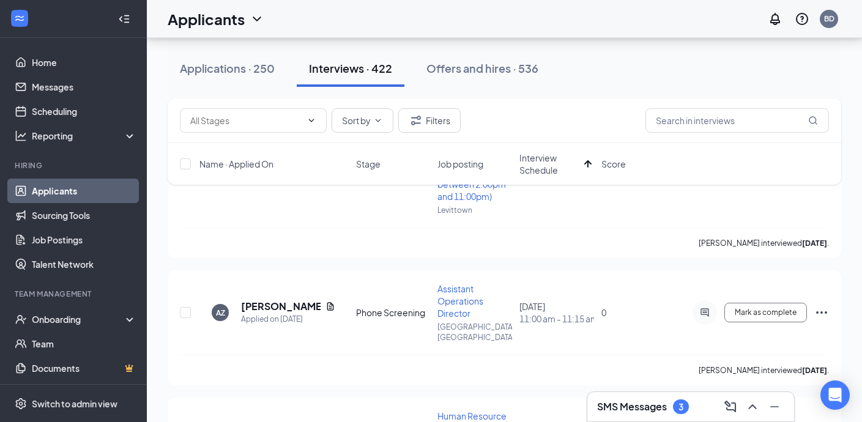
scroll to position [9918, 0]
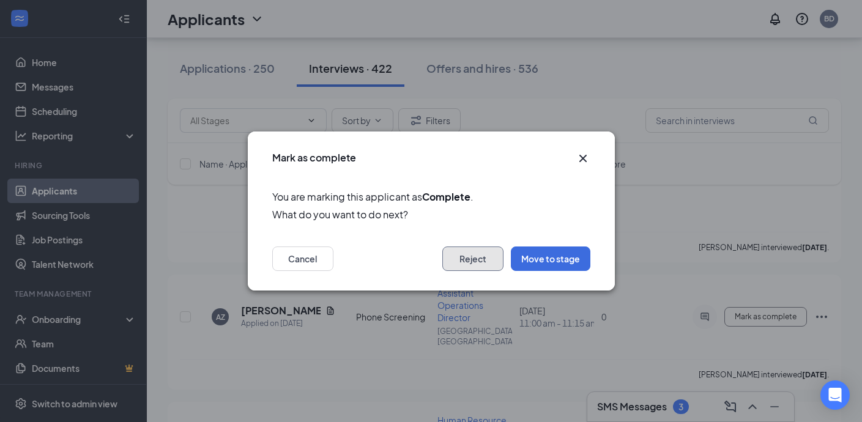
click at [464, 254] on button "Reject" at bounding box center [472, 258] width 61 height 24
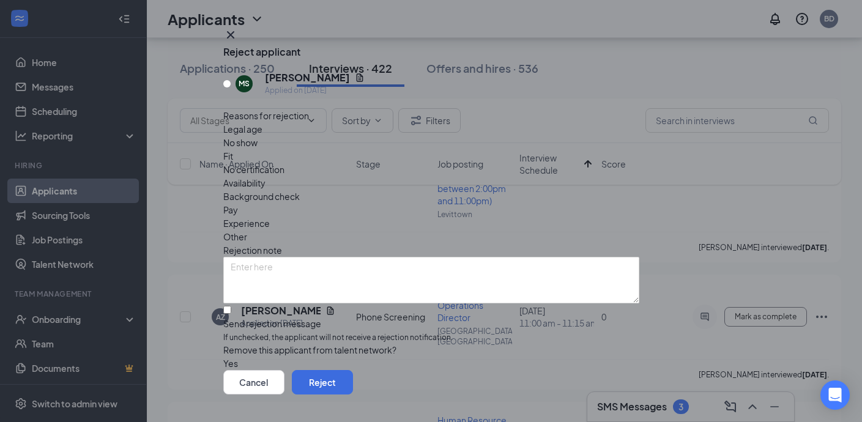
click at [270, 217] on span "Experience" at bounding box center [246, 223] width 46 height 13
click at [233, 150] on span "Fit" at bounding box center [228, 155] width 10 height 13
click at [231, 306] on input "Send rejection message If unchecked, the applicant will not receive a rejection…" at bounding box center [227, 310] width 8 height 8
checkbox input "true"
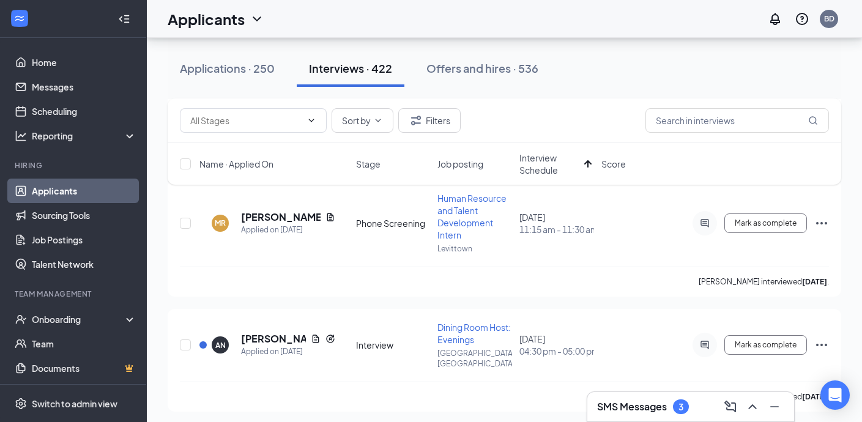
scroll to position [10143, 0]
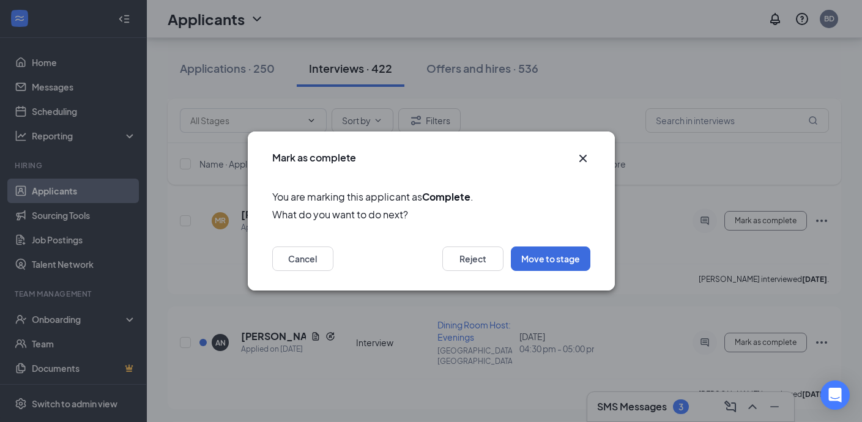
click at [584, 156] on icon "Cross" at bounding box center [582, 158] width 7 height 7
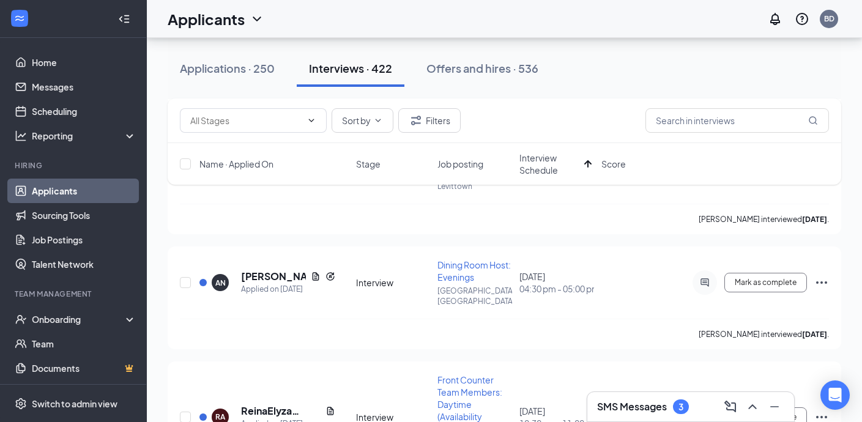
scroll to position [10247, 0]
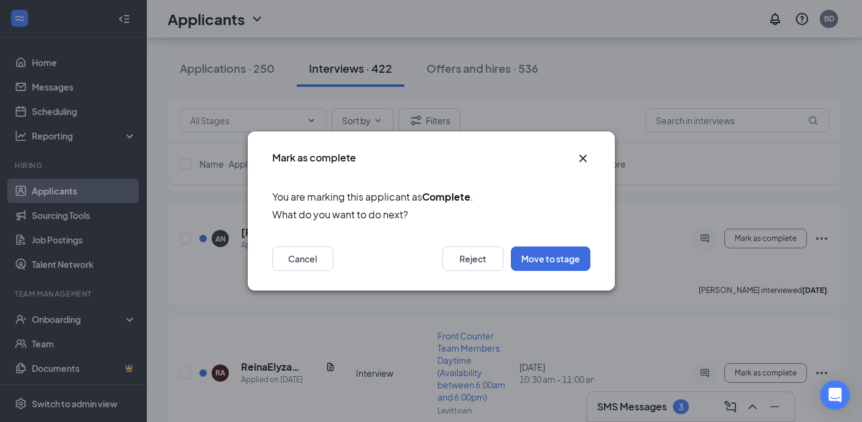
click at [580, 155] on icon "Cross" at bounding box center [582, 158] width 7 height 7
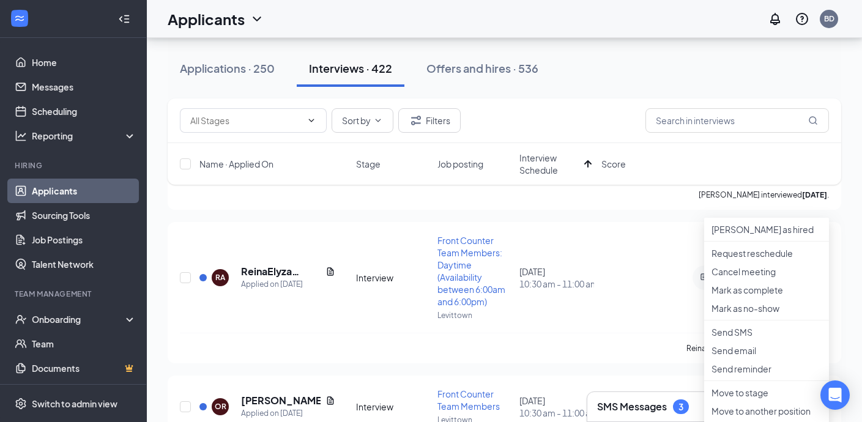
scroll to position [10360, 0]
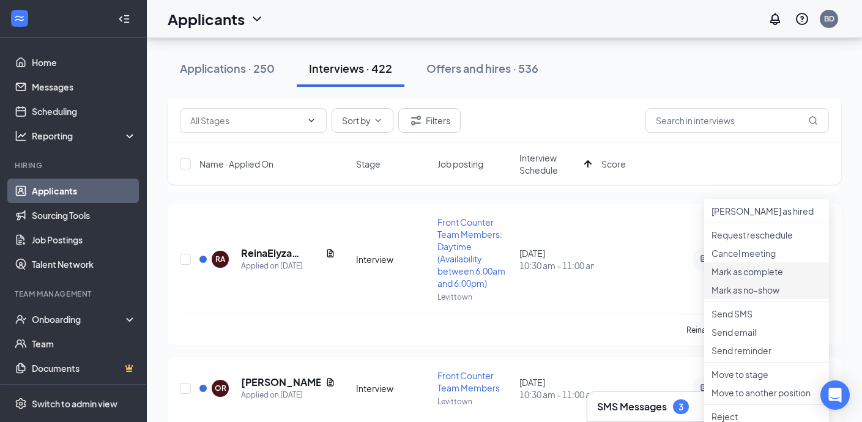
click at [760, 296] on p "Mark as no-show" at bounding box center [766, 290] width 110 height 12
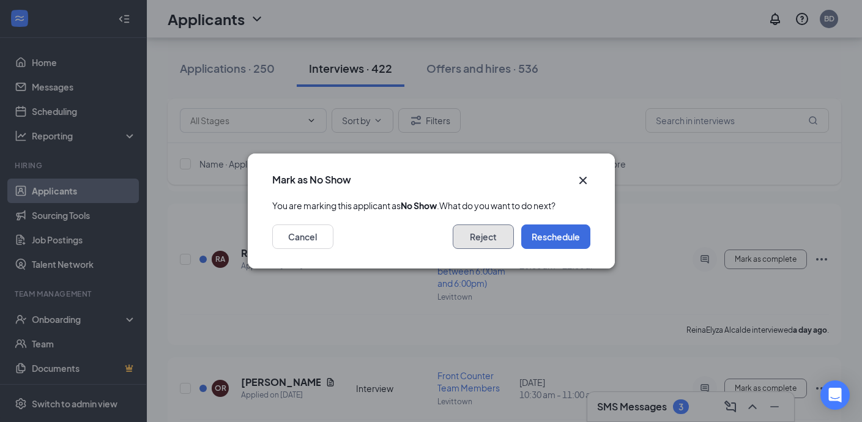
click at [490, 245] on button "Reject" at bounding box center [483, 236] width 61 height 24
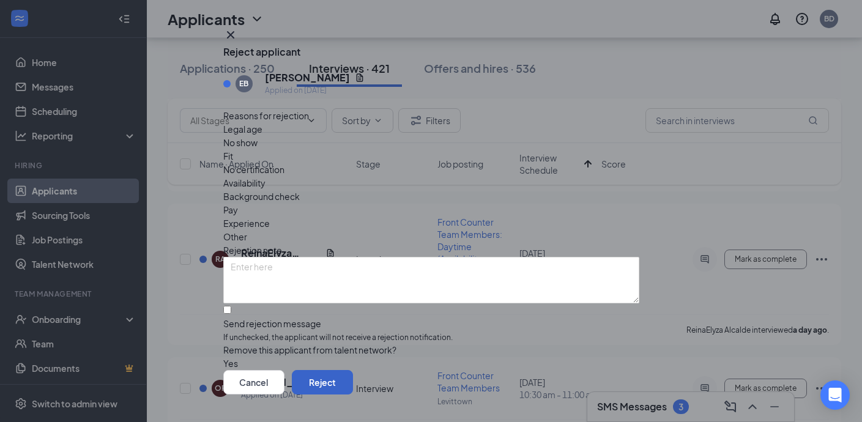
click at [353, 370] on button "Reject" at bounding box center [322, 382] width 61 height 24
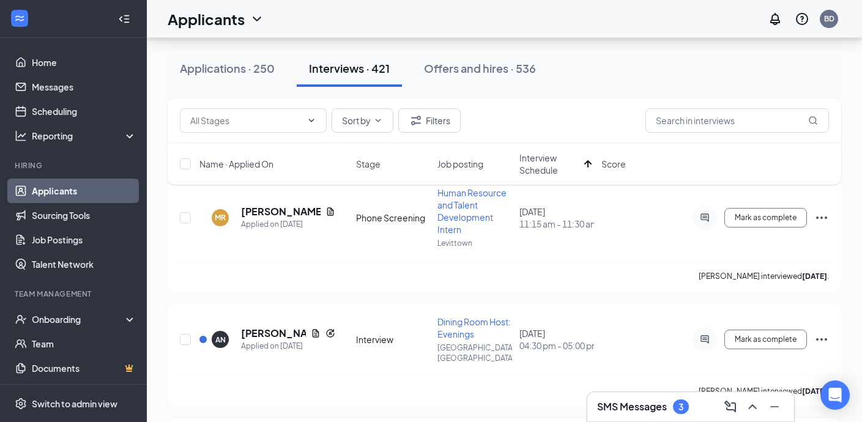
scroll to position [10146, 0]
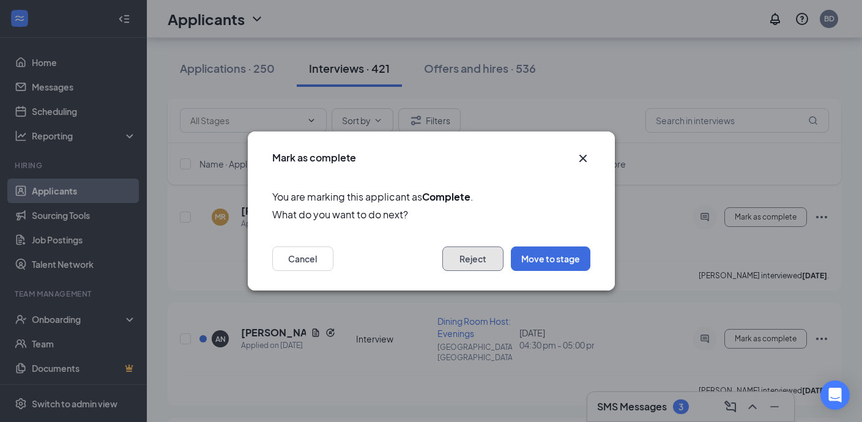
click at [462, 258] on button "Reject" at bounding box center [472, 258] width 61 height 24
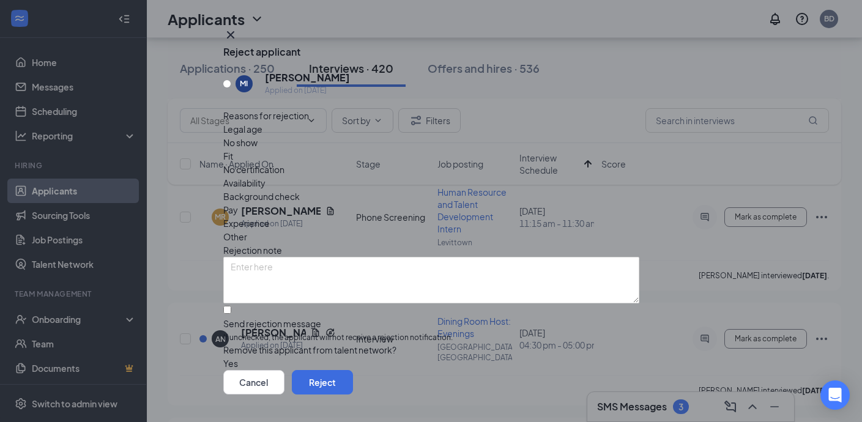
click at [265, 176] on span "Availability" at bounding box center [244, 182] width 42 height 13
click at [231, 306] on input "Send rejection message If unchecked, the applicant will not receive a rejection…" at bounding box center [227, 310] width 8 height 8
checkbox input "true"
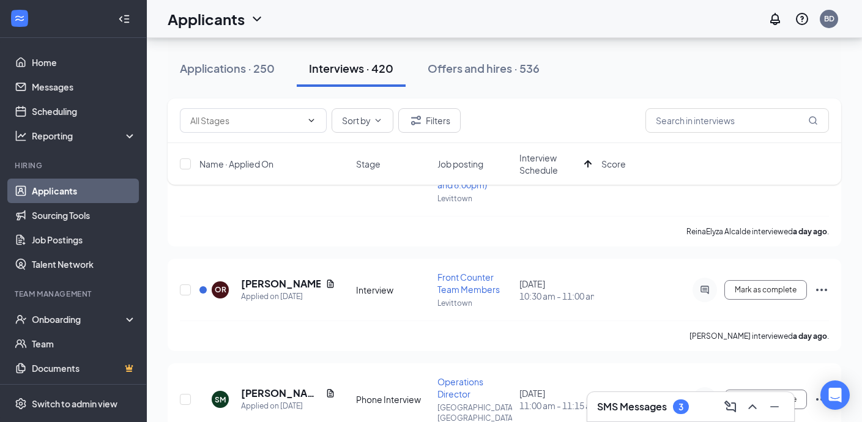
scroll to position [10494, 0]
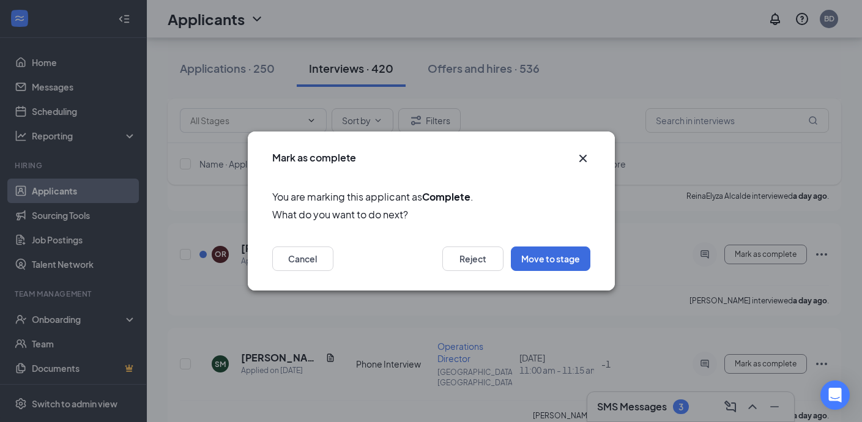
click at [584, 158] on icon "Cross" at bounding box center [583, 158] width 15 height 15
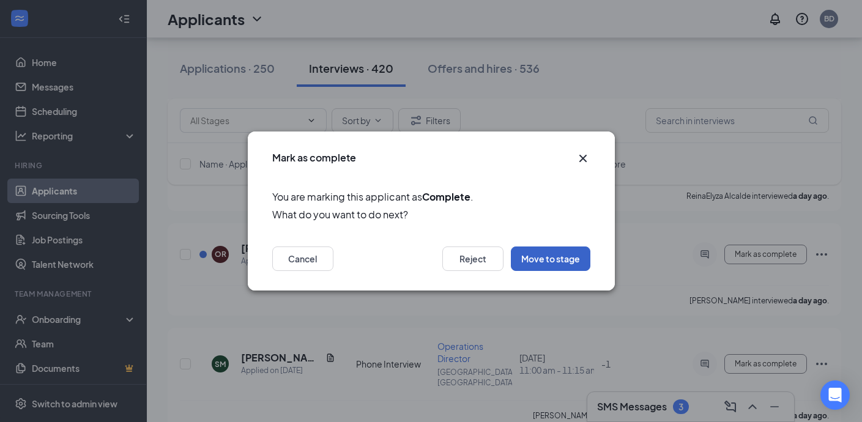
click at [555, 256] on button "Move to stage" at bounding box center [551, 258] width 80 height 24
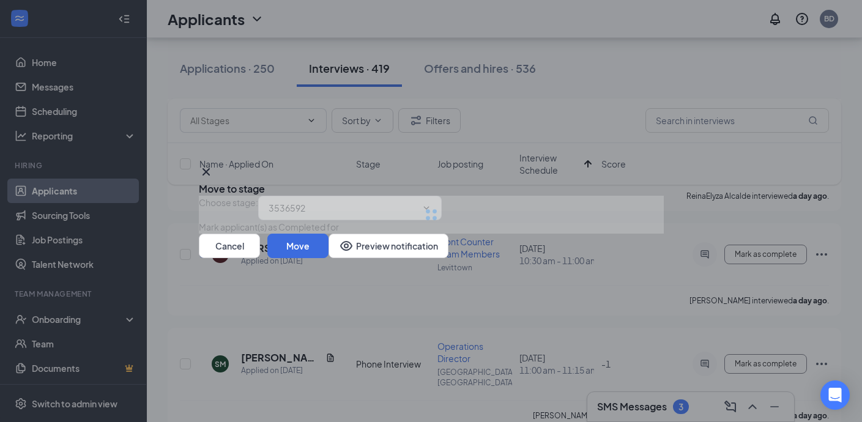
type input "2nd Interview (next stage)"
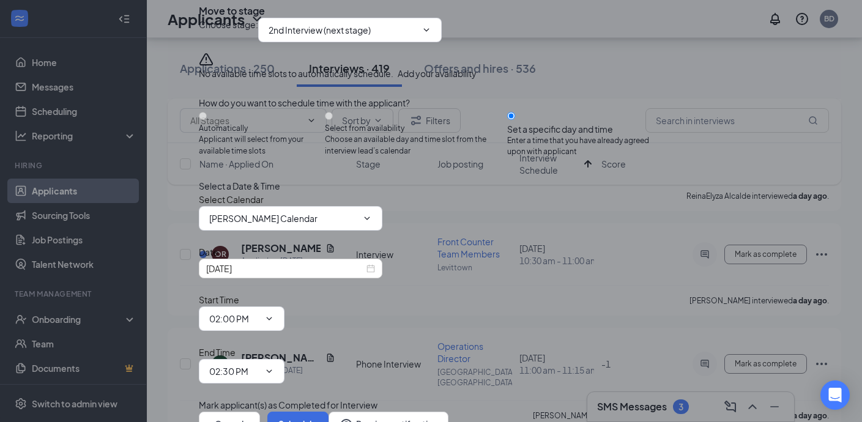
scroll to position [90, 0]
click at [291, 277] on div "Oct 15, 2025" at bounding box center [290, 269] width 183 height 20
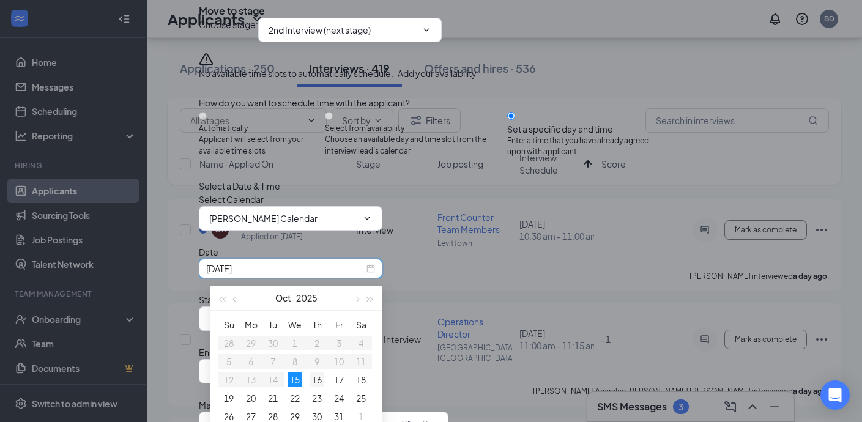
type input "Oct 16, 2025"
click at [316, 377] on div "16" at bounding box center [316, 379] width 15 height 15
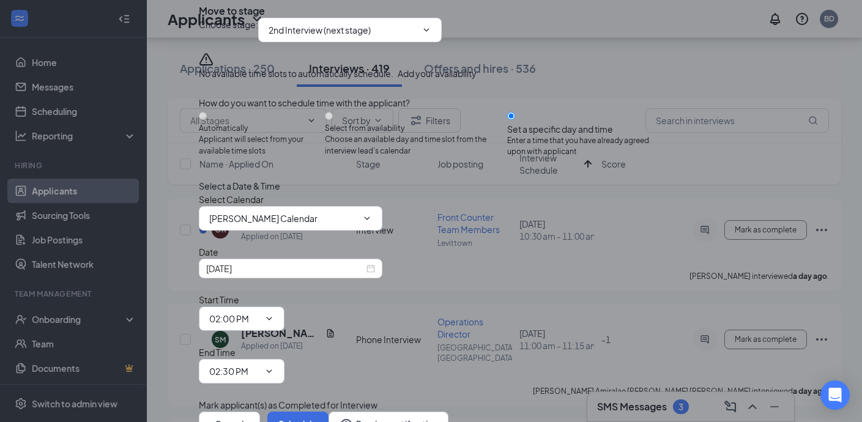
click at [284, 306] on span "02:00 PM" at bounding box center [242, 318] width 86 height 24
click at [274, 314] on icon "ChevronDown" at bounding box center [269, 319] width 10 height 10
click at [255, 267] on div "05:00 PM" at bounding box center [237, 273] width 36 height 13
type input "05:00 PM"
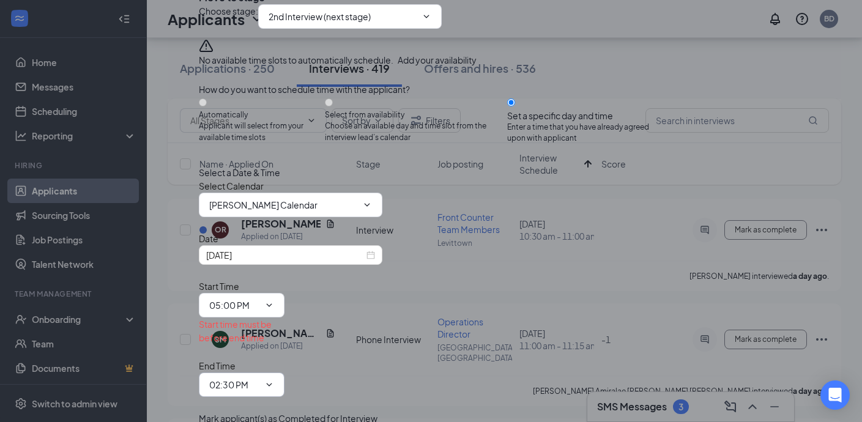
click at [259, 378] on input "02:30 PM" at bounding box center [234, 384] width 50 height 13
click at [255, 305] on div "05:15 PM" at bounding box center [237, 311] width 36 height 13
type input "05:15 PM"
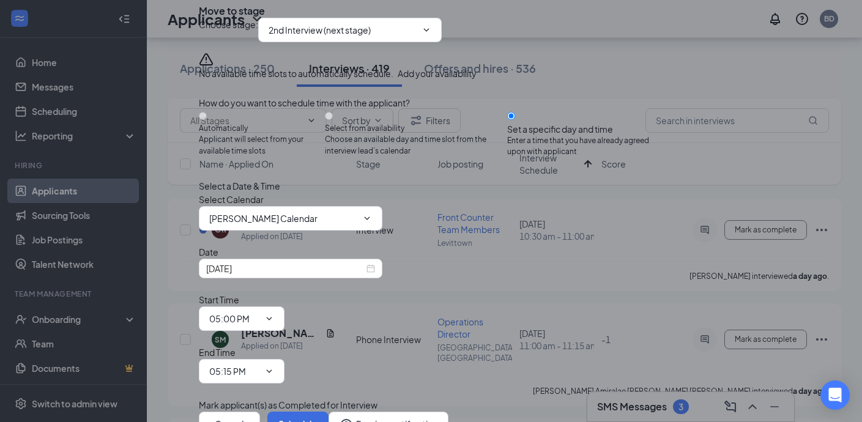
click at [199, 398] on button "button" at bounding box center [199, 404] width 0 height 13
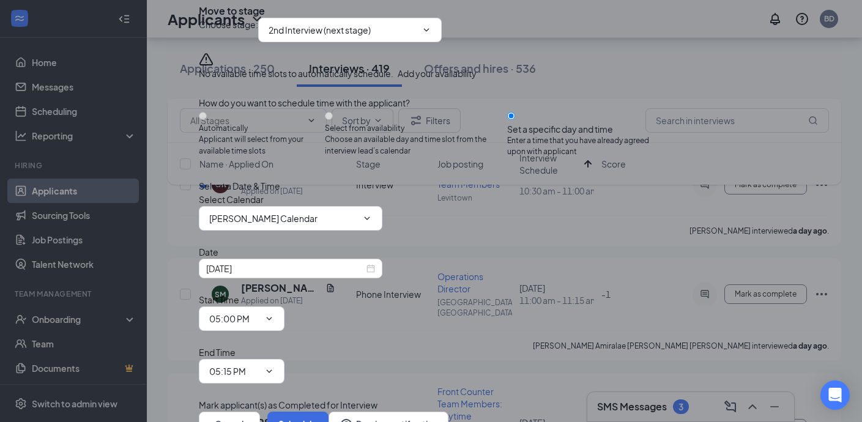
scroll to position [10565, 0]
click at [256, 219] on input "Blair Darcy's Calendar" at bounding box center [283, 218] width 148 height 13
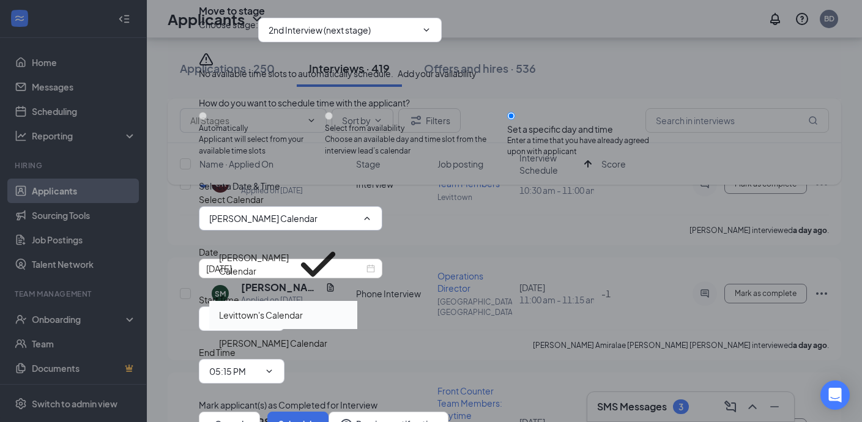
click at [277, 308] on div "Levittown's Calendar" at bounding box center [261, 314] width 84 height 13
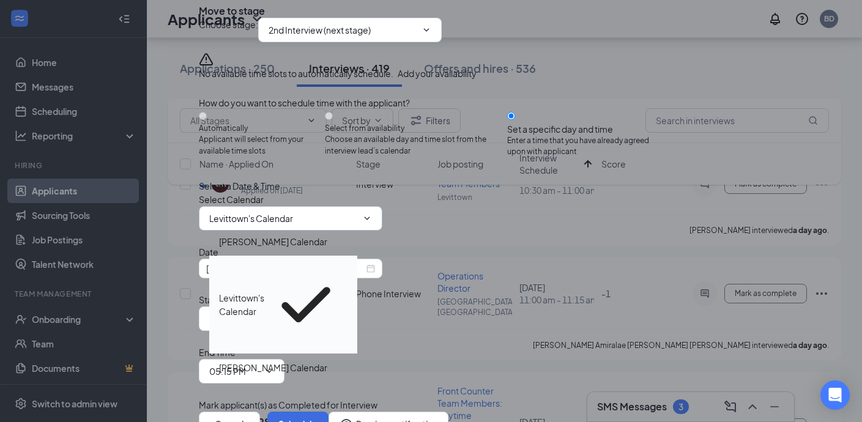
type input "Levittown's Calendar"
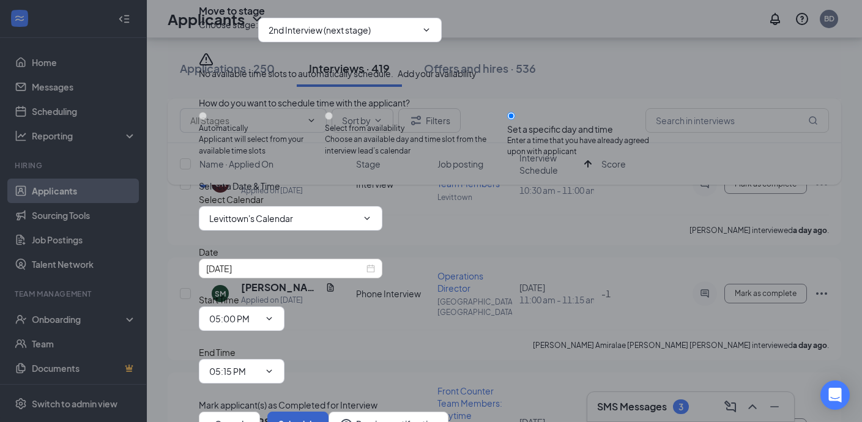
click at [328, 412] on button "Schedule" at bounding box center [297, 424] width 61 height 24
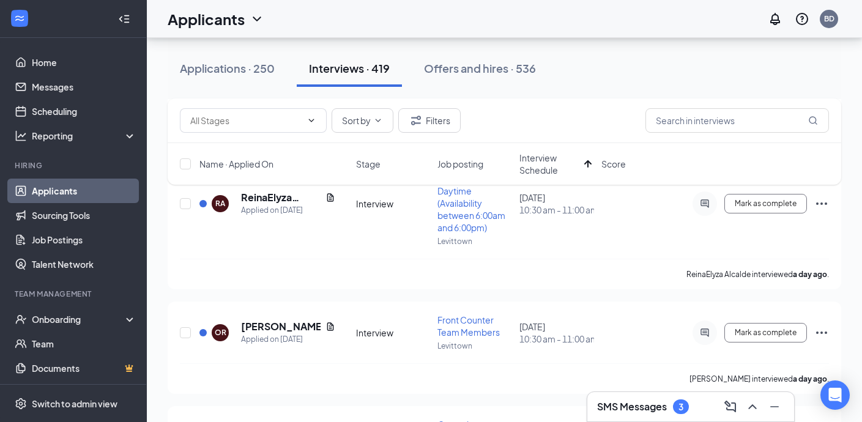
scroll to position [10418, 0]
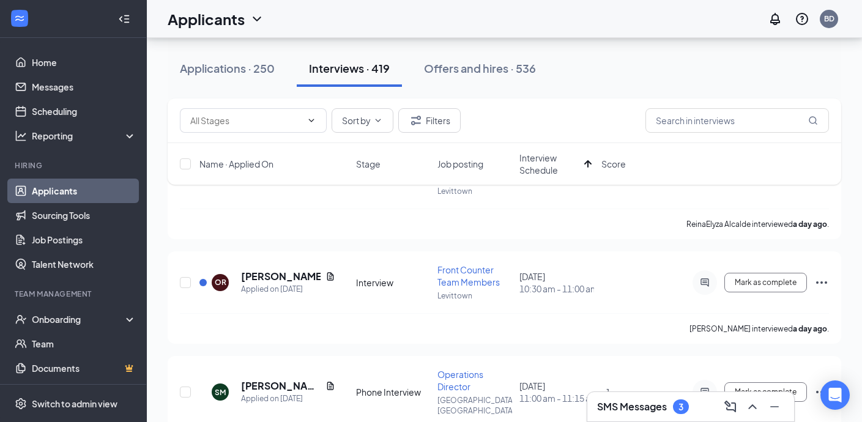
scroll to position [10491, 0]
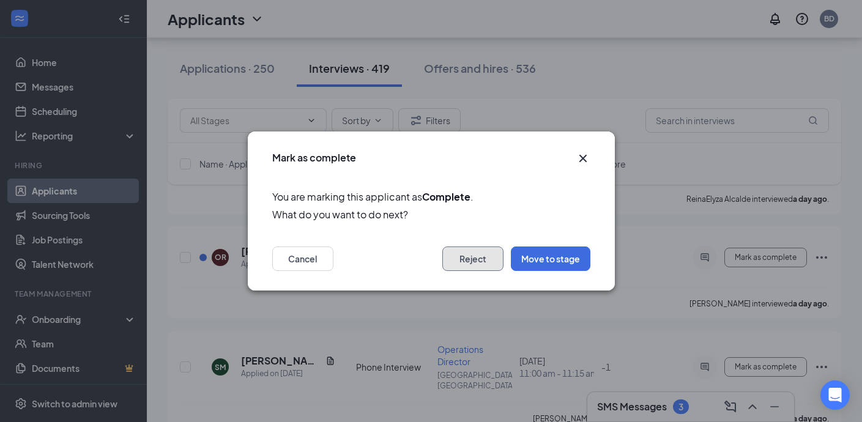
click at [478, 261] on button "Reject" at bounding box center [472, 258] width 61 height 24
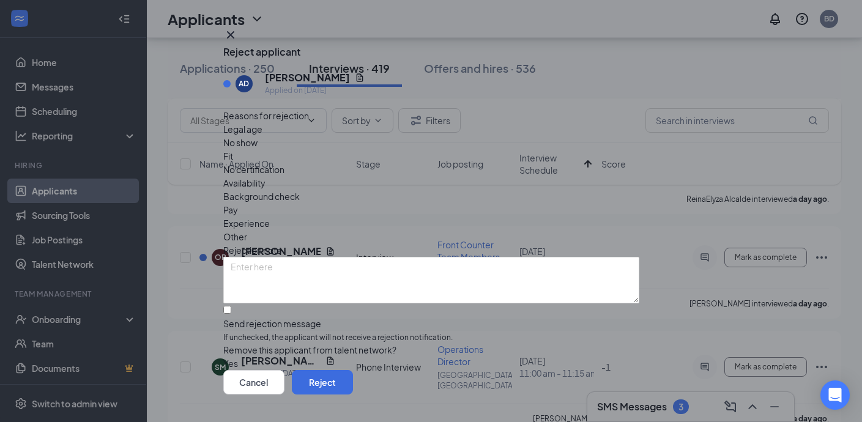
click at [233, 156] on span "Fit" at bounding box center [228, 155] width 10 height 13
click at [270, 217] on span "Experience" at bounding box center [246, 223] width 46 height 13
click at [231, 306] on input "Send rejection message If unchecked, the applicant will not receive a rejection…" at bounding box center [227, 310] width 8 height 8
checkbox input "true"
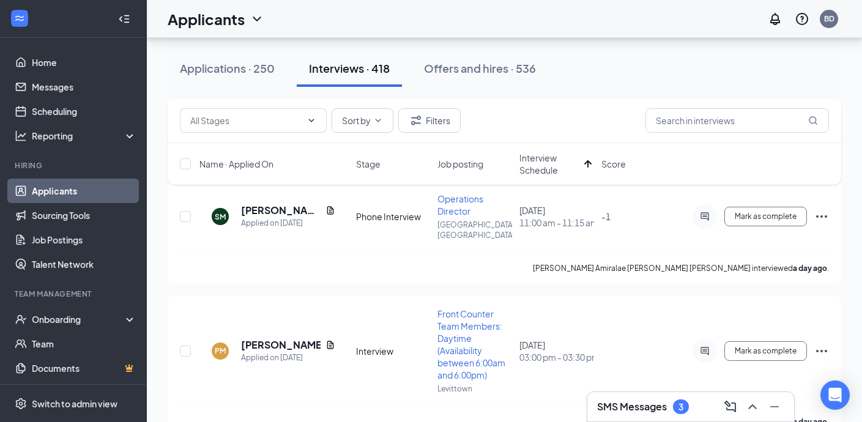
scroll to position [10643, 0]
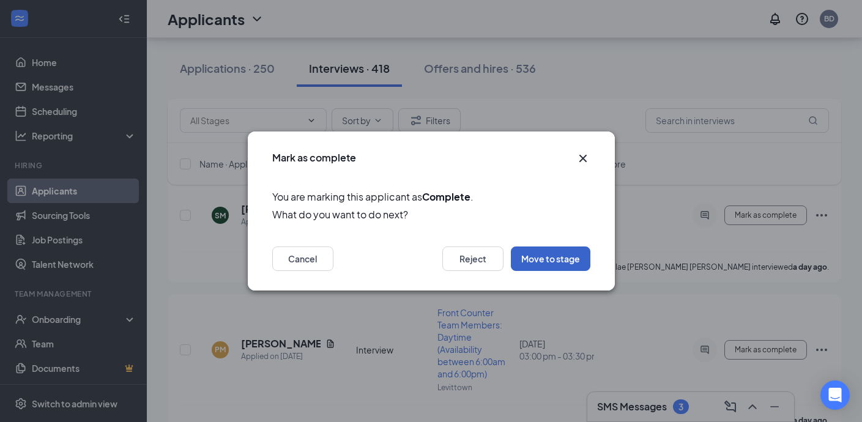
click at [549, 262] on button "Move to stage" at bounding box center [551, 258] width 80 height 24
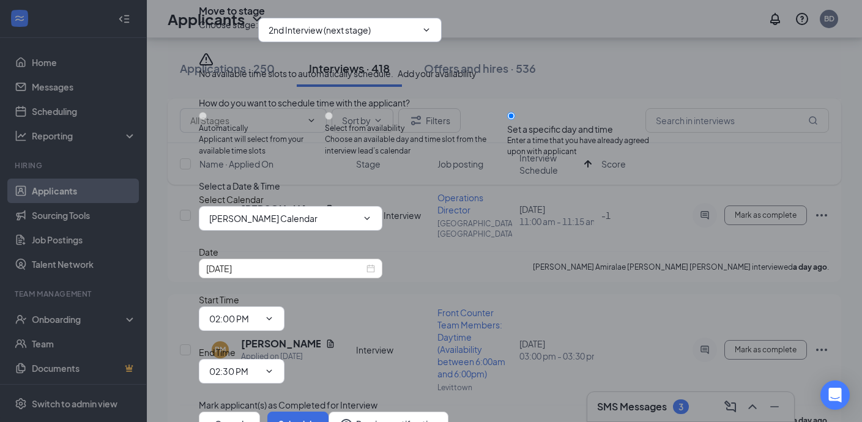
click at [344, 37] on input "2nd Interview (next stage)" at bounding box center [342, 29] width 148 height 13
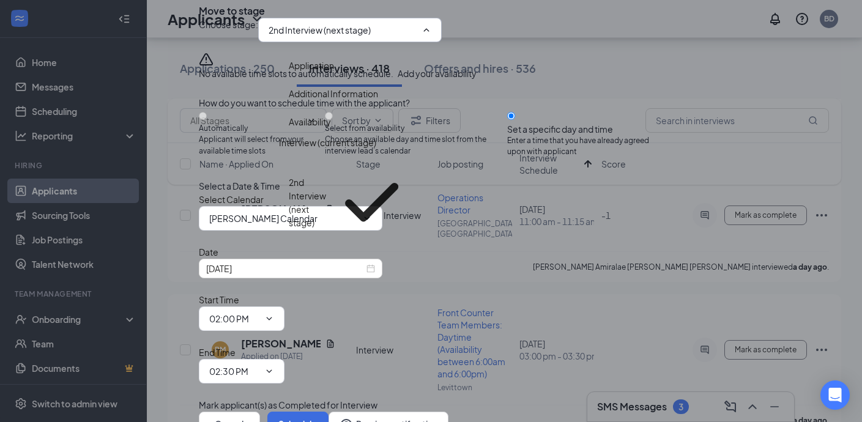
click at [367, 262] on div "Interview with Director" at bounding box center [333, 268] width 89 height 13
type input "Interview with Director"
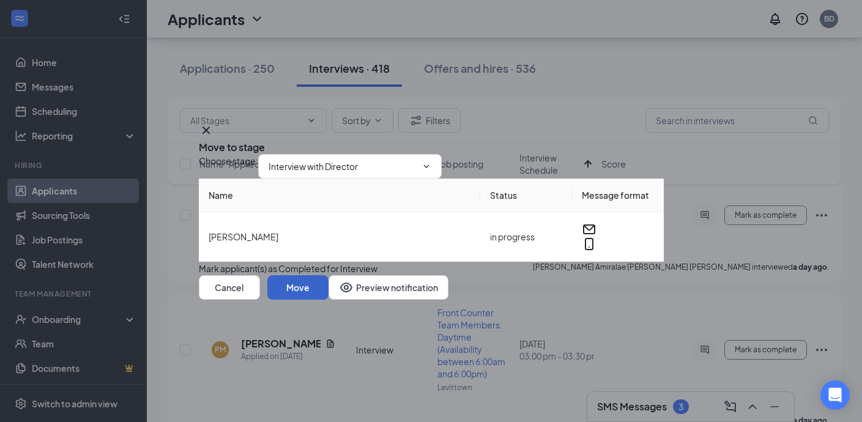
click at [328, 300] on button "Move" at bounding box center [297, 287] width 61 height 24
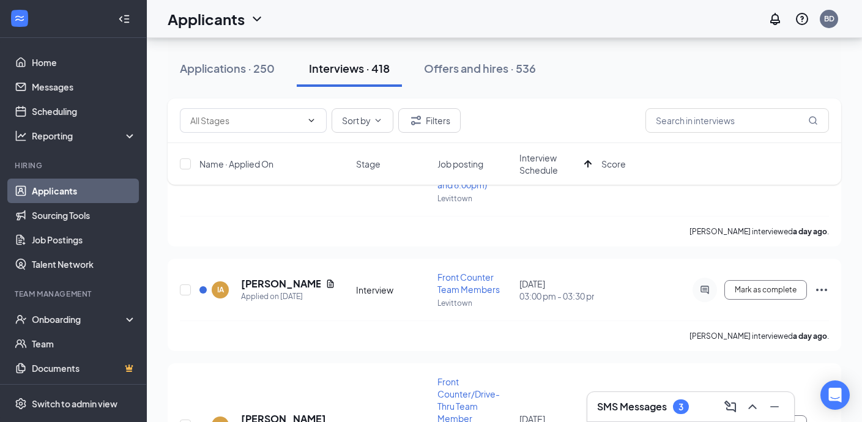
scroll to position [10853, 0]
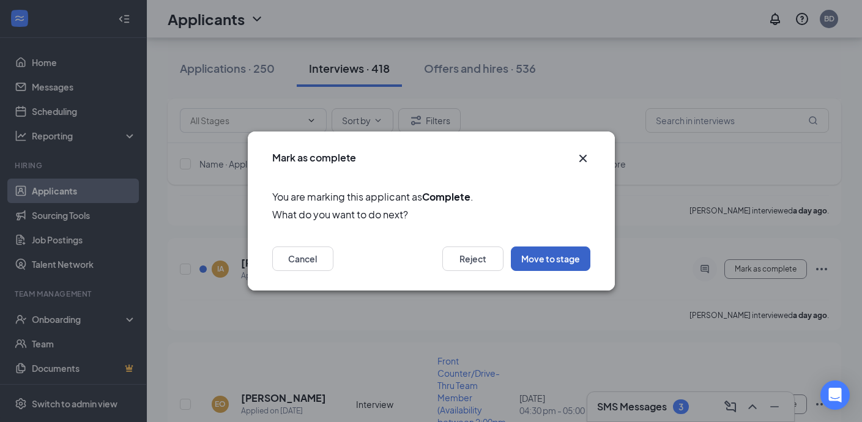
click at [541, 262] on button "Move to stage" at bounding box center [551, 258] width 80 height 24
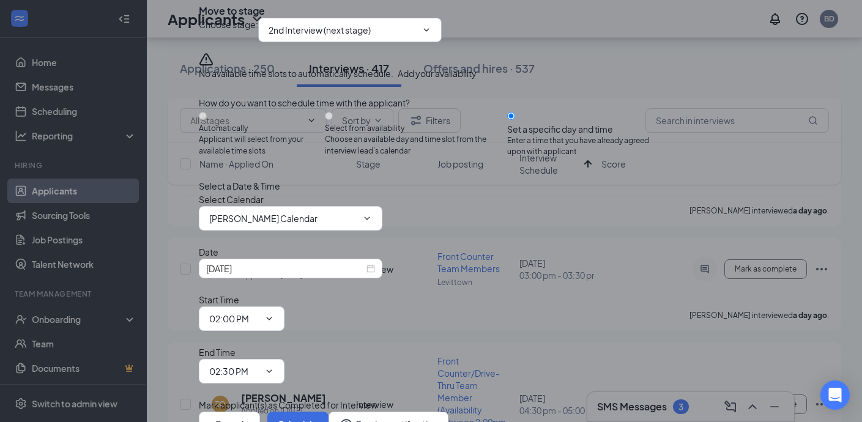
click at [415, 42] on span "2nd Interview (next stage)" at bounding box center [349, 30] width 183 height 24
click at [393, 37] on input "2nd Interview (next stage)" at bounding box center [342, 29] width 148 height 13
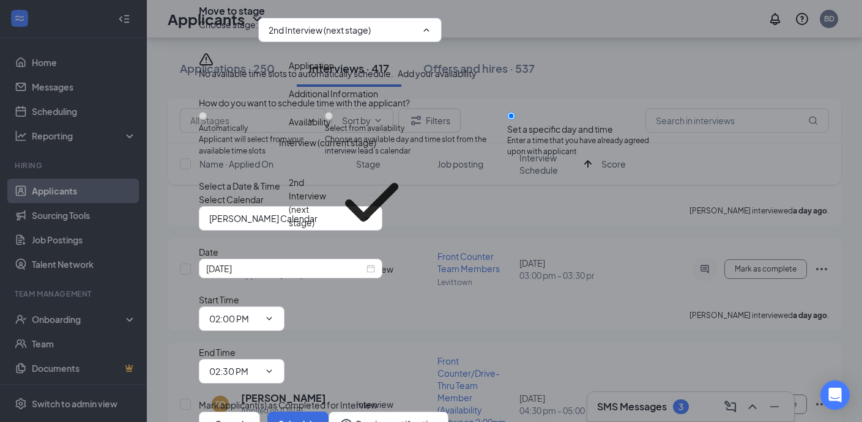
click at [391, 262] on div "Interview with Director" at bounding box center [353, 268] width 128 height 13
type input "Interview with Director"
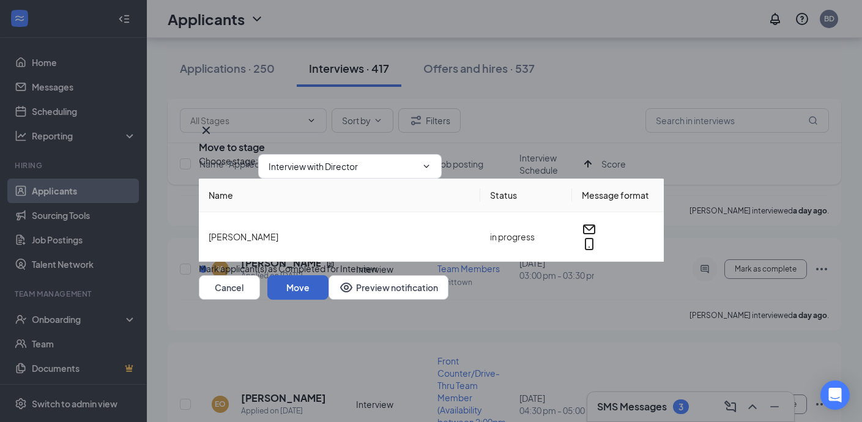
click at [328, 300] on button "Move" at bounding box center [297, 287] width 61 height 24
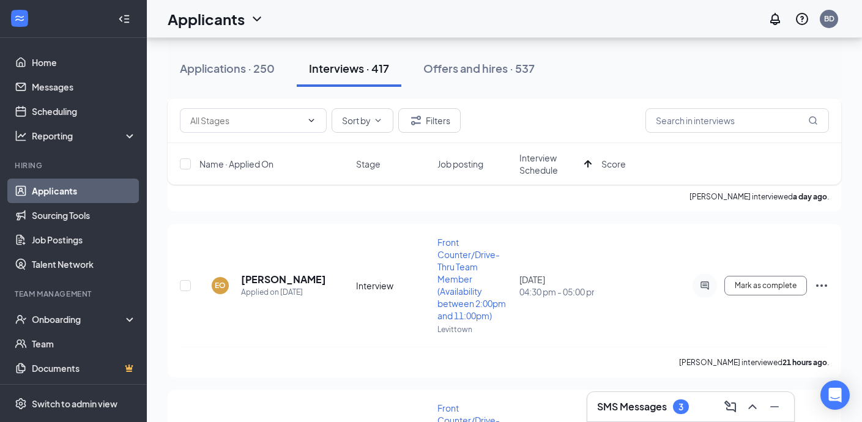
scroll to position [11009, 0]
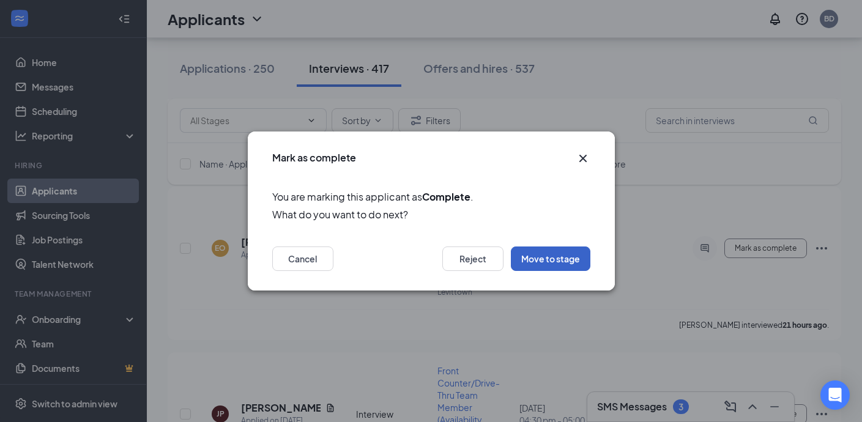
click at [575, 259] on button "Move to stage" at bounding box center [551, 258] width 80 height 24
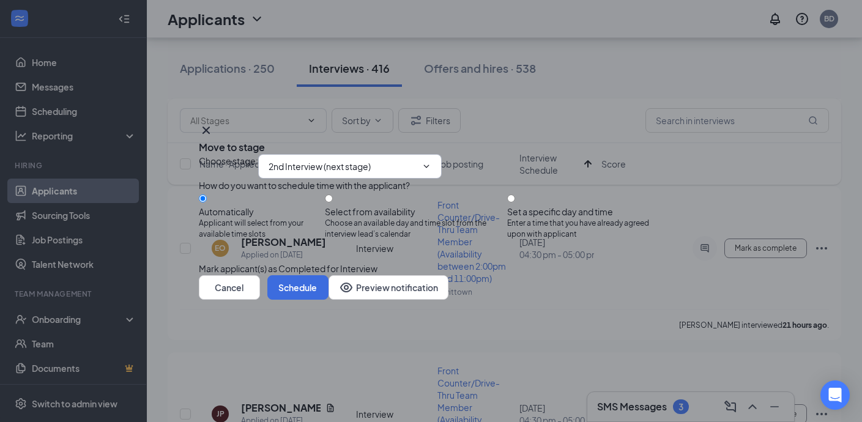
click at [364, 160] on input "2nd Interview (next stage)" at bounding box center [342, 166] width 148 height 13
click at [356, 365] on div "Interview with Director" at bounding box center [333, 371] width 89 height 13
type input "Interview with Director"
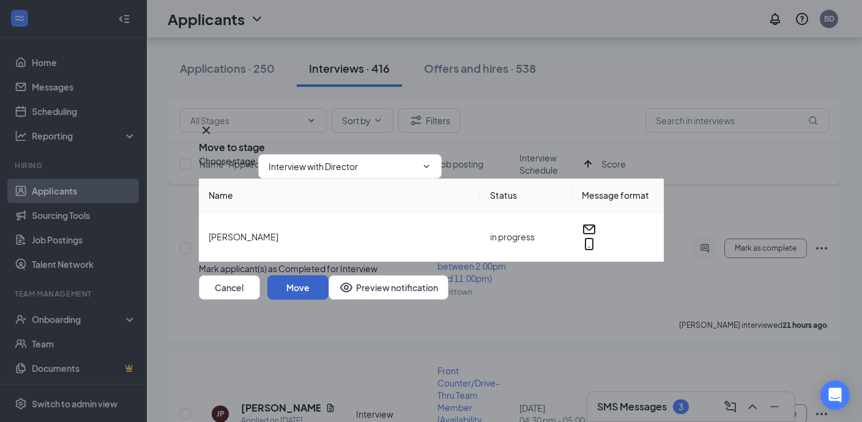
click at [328, 300] on button "Move" at bounding box center [297, 287] width 61 height 24
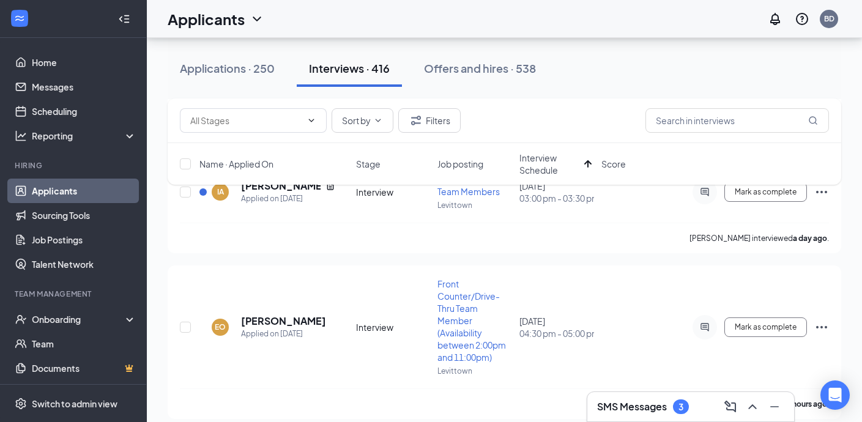
scroll to position [10929, 0]
click at [265, 125] on input "text" at bounding box center [245, 120] width 111 height 13
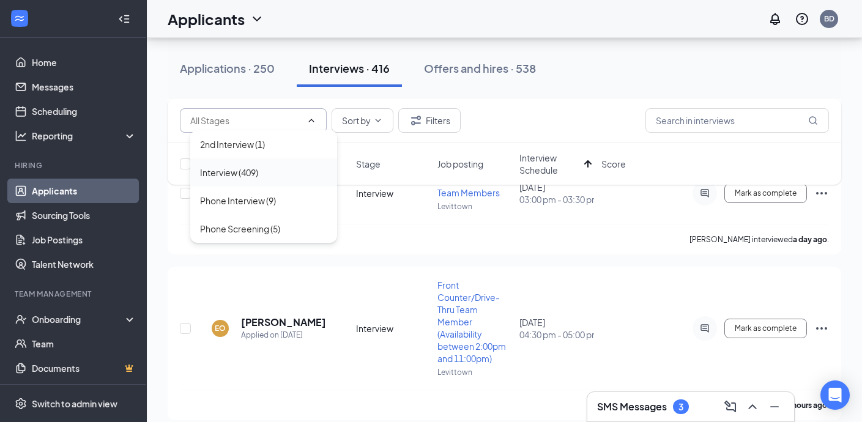
click at [262, 174] on div "Interview (409)" at bounding box center [263, 172] width 127 height 13
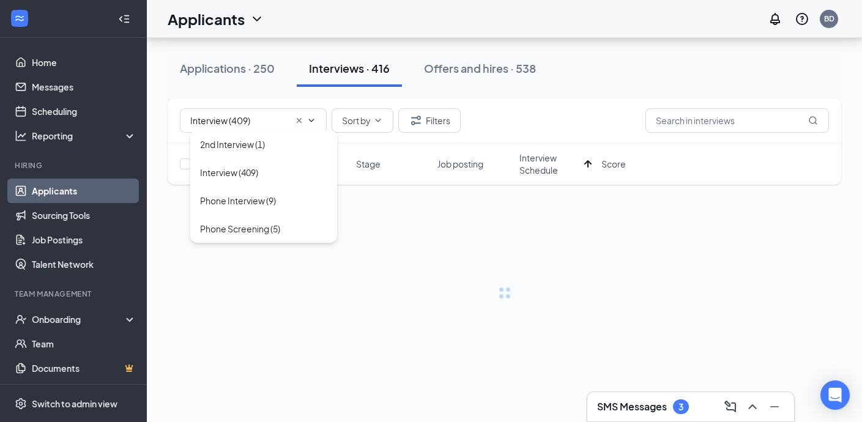
type input "Interview (409)"
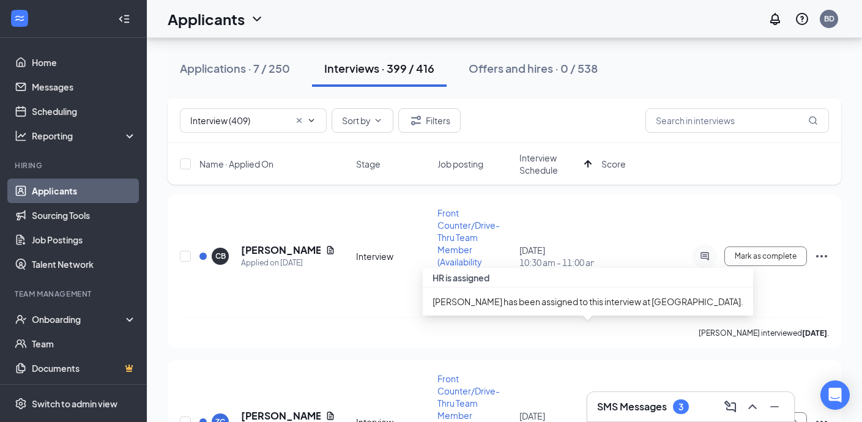
scroll to position [9281, 0]
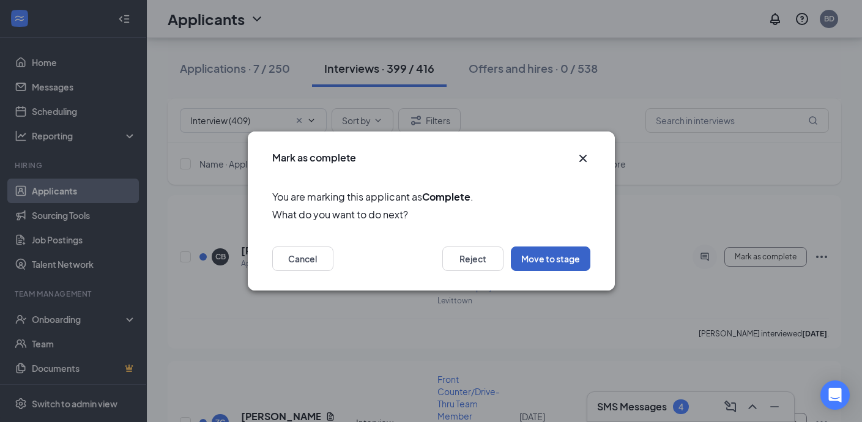
click at [542, 255] on button "Move to stage" at bounding box center [551, 258] width 80 height 24
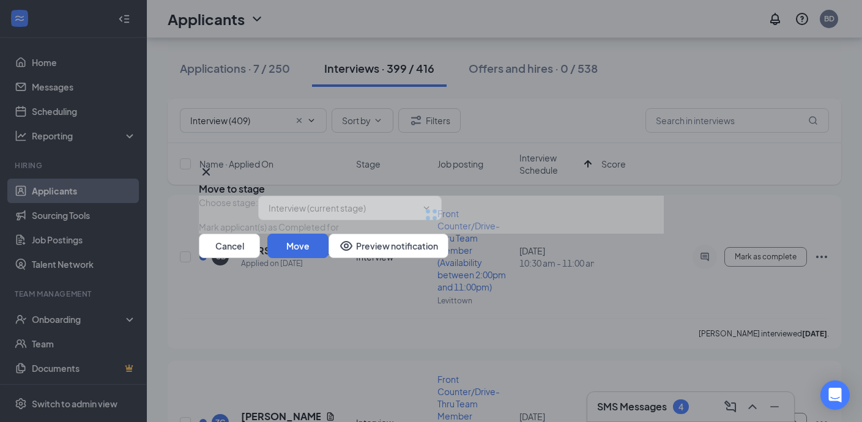
type input "2nd Interview (next stage)"
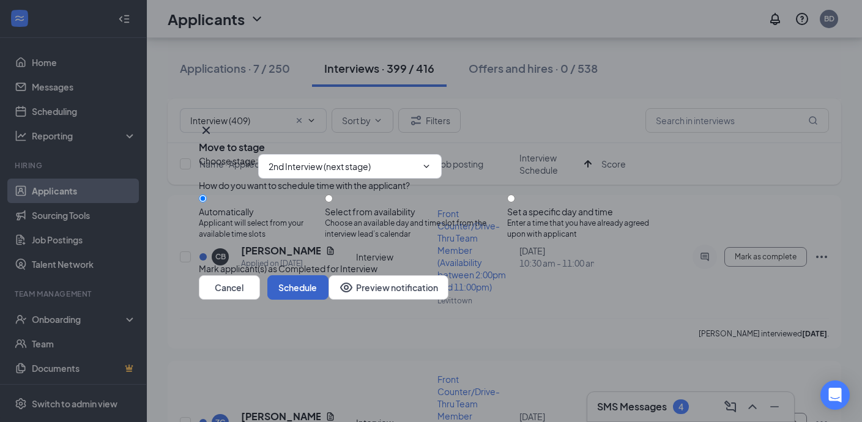
click at [328, 300] on button "Schedule" at bounding box center [297, 287] width 61 height 24
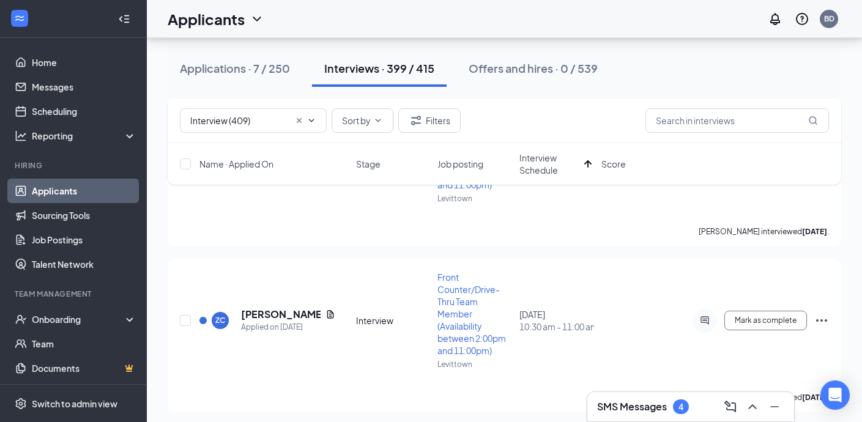
scroll to position [9394, 0]
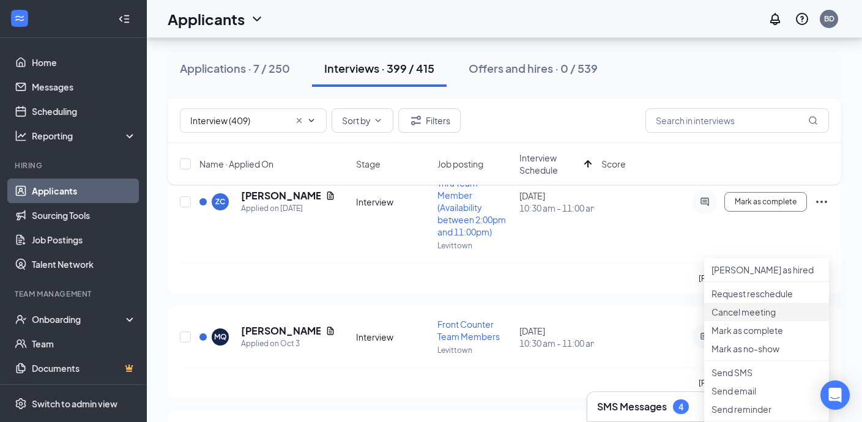
scroll to position [9541, 0]
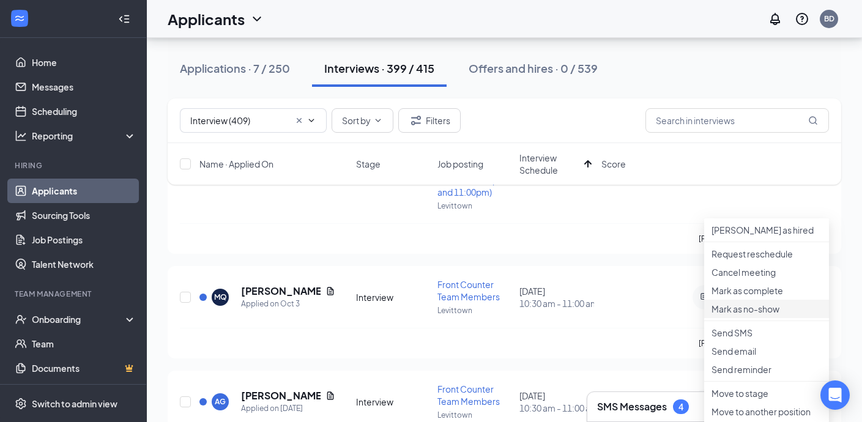
click at [771, 315] on p "Mark as no-show" at bounding box center [766, 309] width 110 height 12
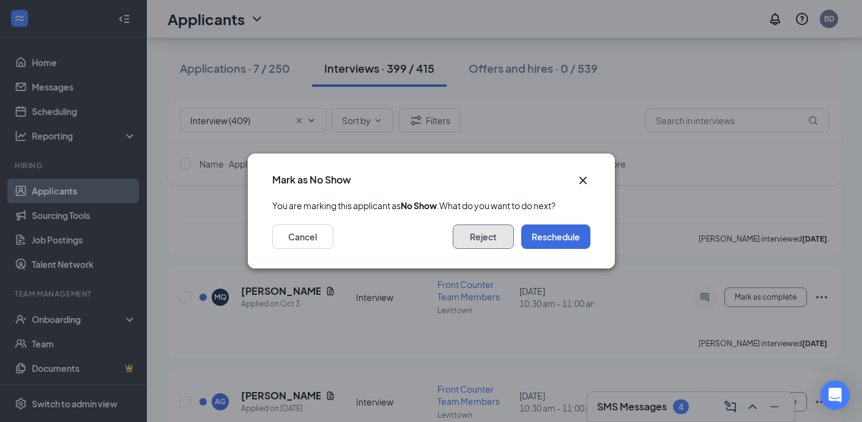
click at [494, 242] on button "Reject" at bounding box center [483, 236] width 61 height 24
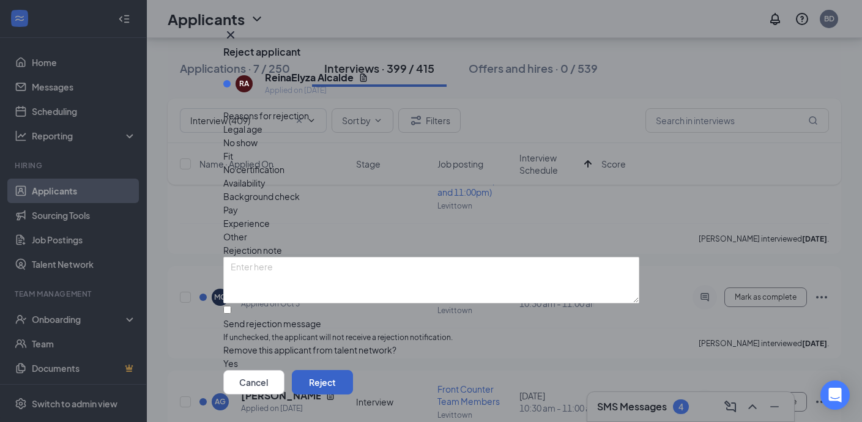
click at [353, 370] on button "Reject" at bounding box center [322, 382] width 61 height 24
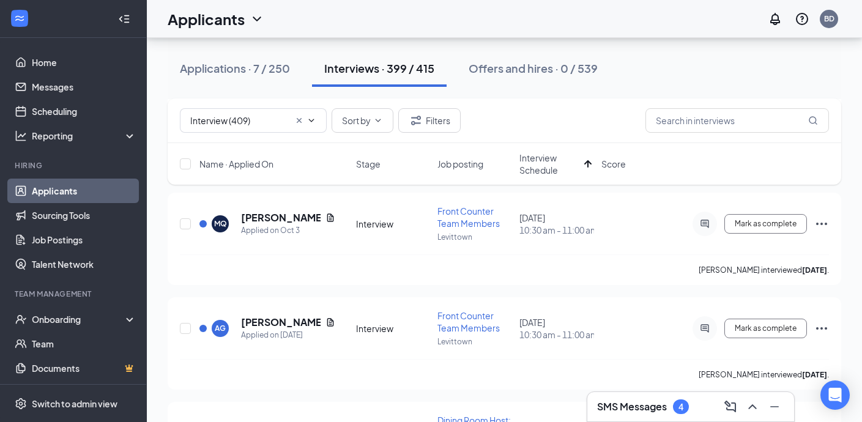
scroll to position [9614, 0]
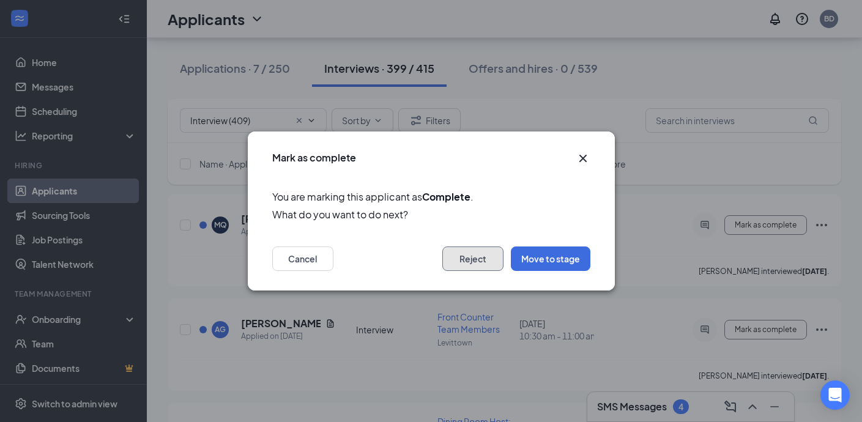
click at [478, 257] on button "Reject" at bounding box center [472, 258] width 61 height 24
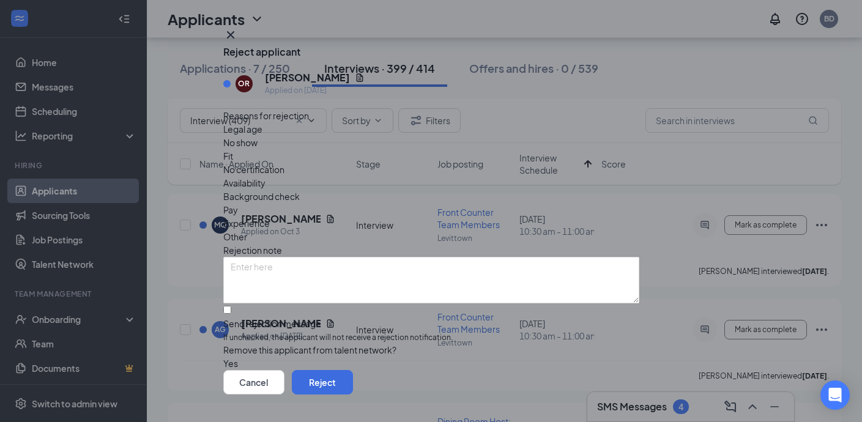
click at [233, 157] on span "Fit" at bounding box center [228, 155] width 10 height 13
click at [265, 176] on span "Availability" at bounding box center [244, 182] width 42 height 13
click at [231, 306] on input "Send rejection message If unchecked, the applicant will not receive a rejection…" at bounding box center [227, 310] width 8 height 8
checkbox input "true"
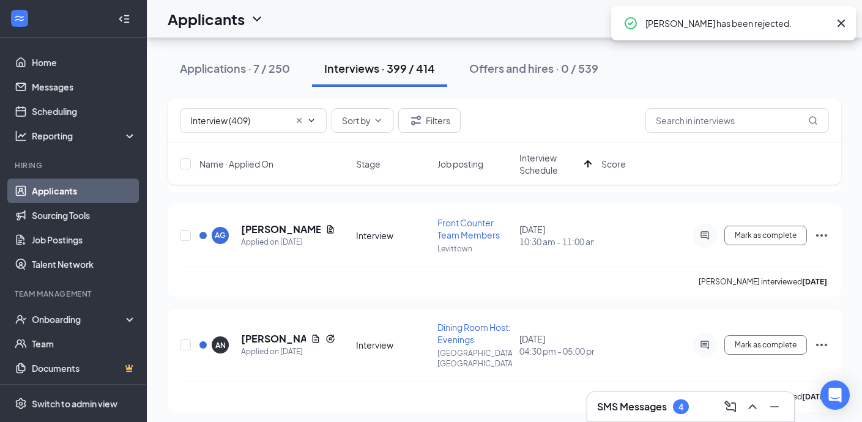
scroll to position [9713, 0]
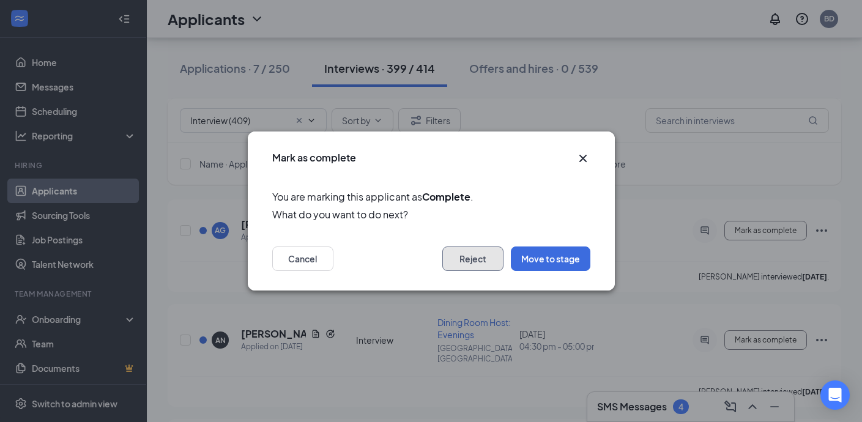
click at [470, 256] on button "Reject" at bounding box center [472, 258] width 61 height 24
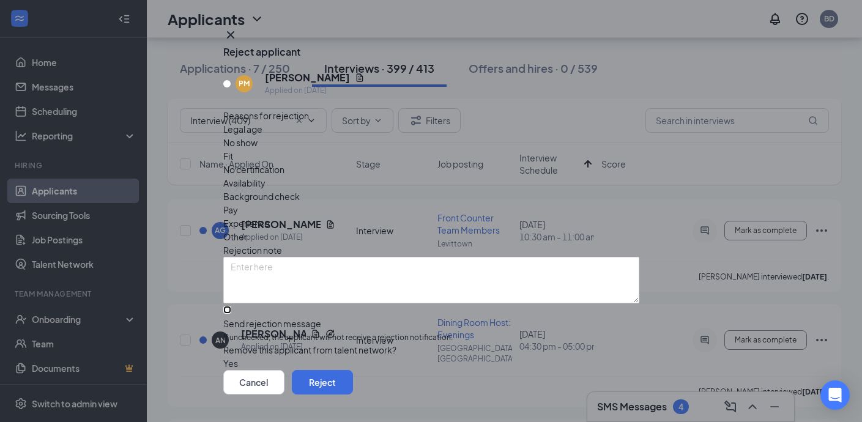
click at [231, 306] on input "Send rejection message If unchecked, the applicant will not receive a rejection…" at bounding box center [227, 310] width 8 height 8
checkbox input "true"
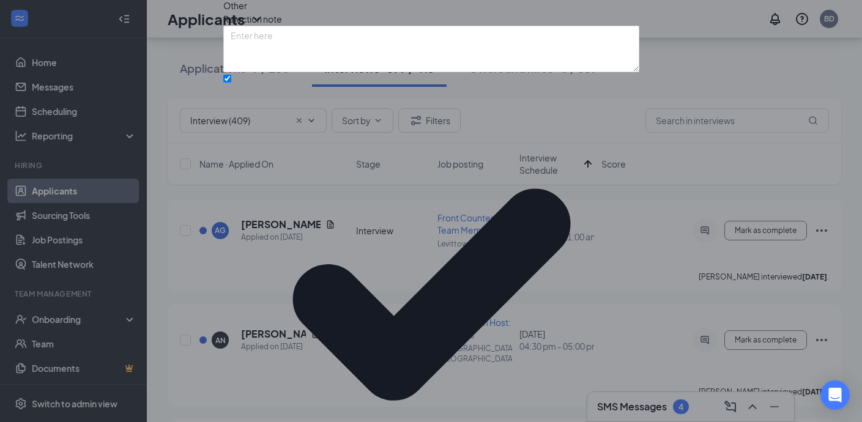
click at [247, 12] on span "Other" at bounding box center [235, 5] width 24 height 13
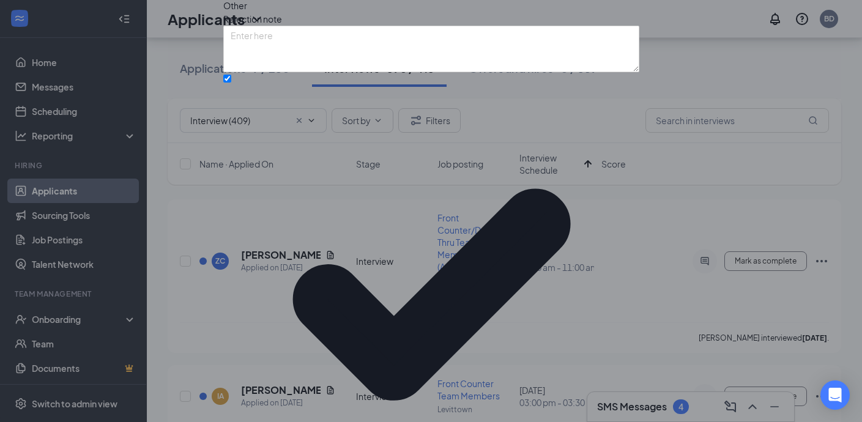
scroll to position [9774, 0]
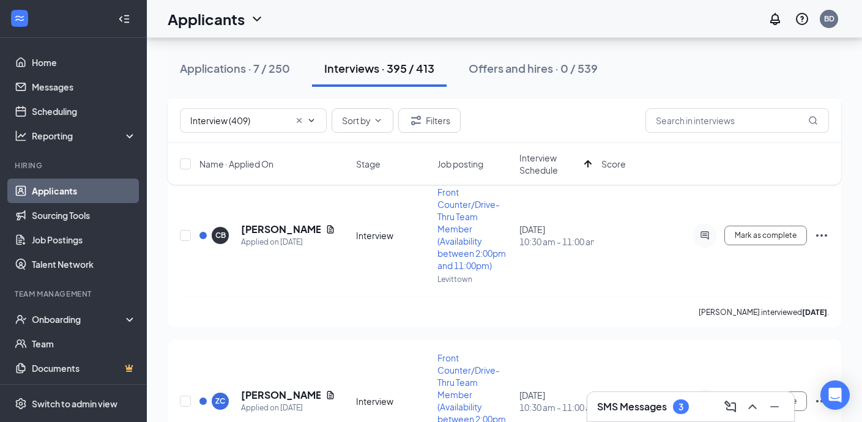
scroll to position [9630, 0]
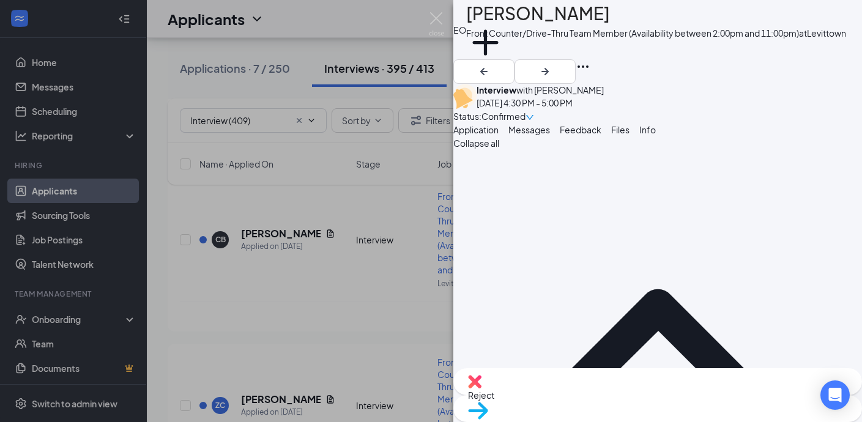
click at [689, 420] on span "Move to stage" at bounding box center [657, 426] width 379 height 13
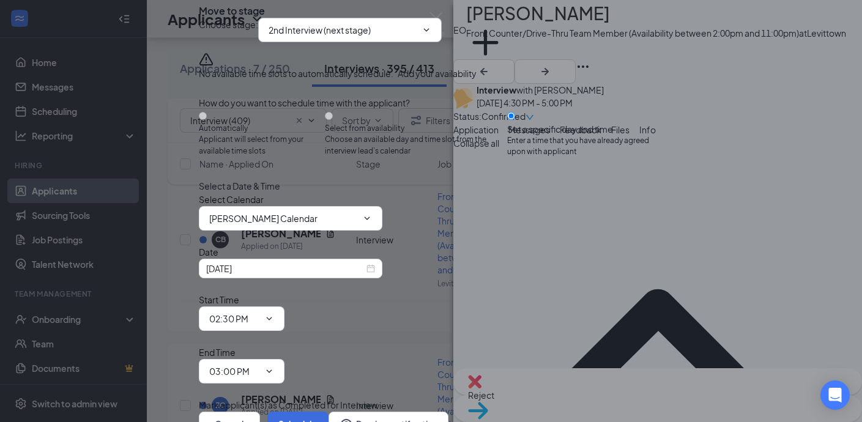
click at [431, 35] on span at bounding box center [425, 30] width 12 height 10
click at [416, 37] on input "2nd Interview (next stage)" at bounding box center [342, 29] width 148 height 13
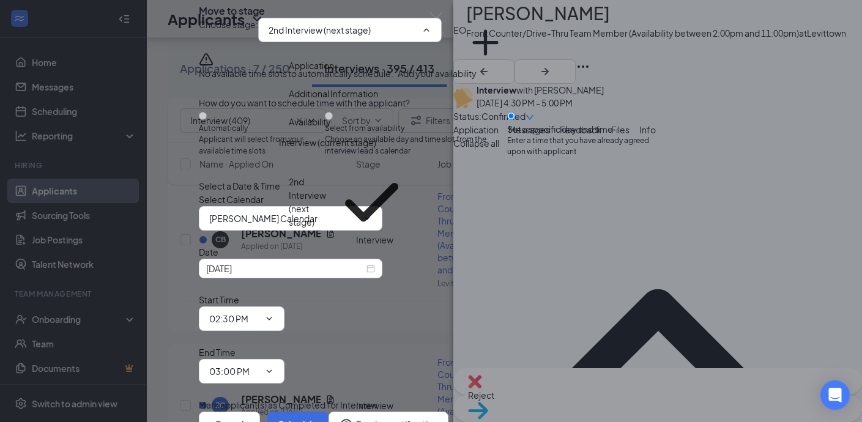
click at [361, 262] on div "Interview with Director" at bounding box center [333, 268] width 89 height 13
type input "Interview with Director"
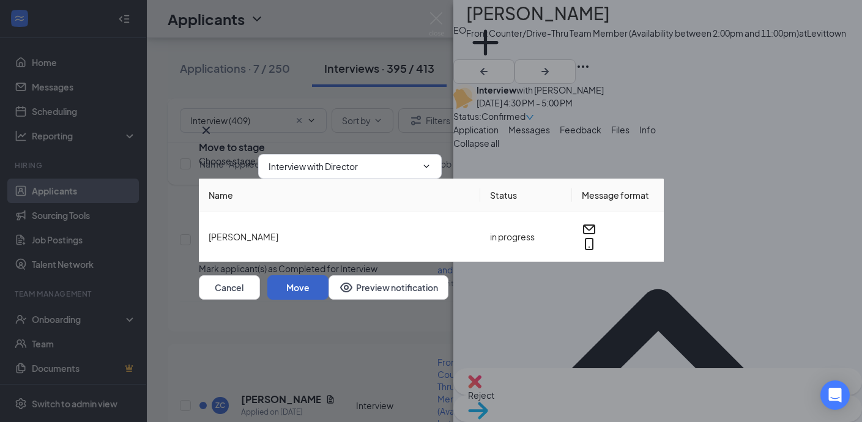
click at [328, 300] on button "Move" at bounding box center [297, 287] width 61 height 24
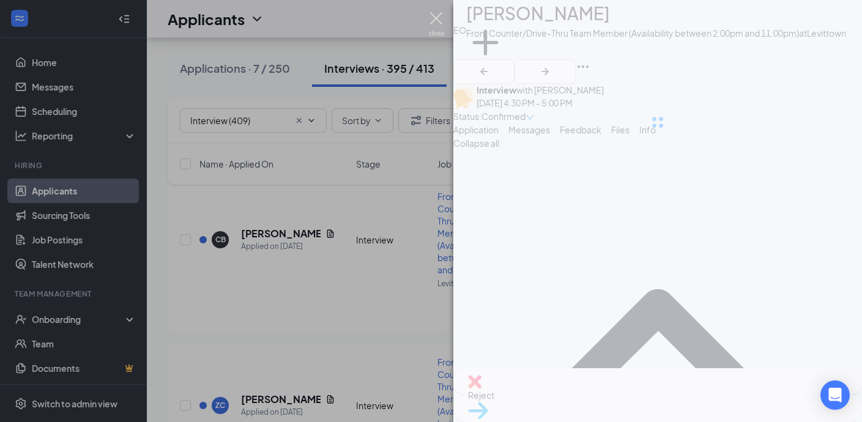
click at [437, 16] on img at bounding box center [436, 24] width 15 height 24
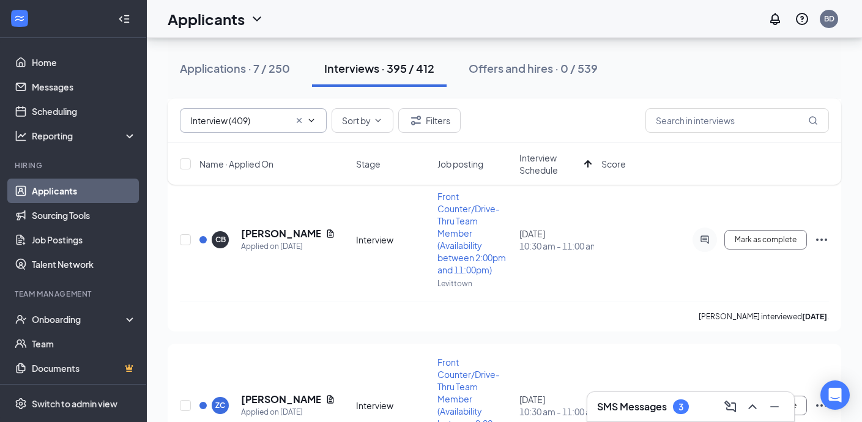
click at [240, 113] on span "Interview (409) 2nd Interview (1) Interview (409) Phone Interview (9) Phone Scr…" at bounding box center [253, 120] width 147 height 24
click at [273, 116] on input "Interview (409)" at bounding box center [239, 120] width 99 height 13
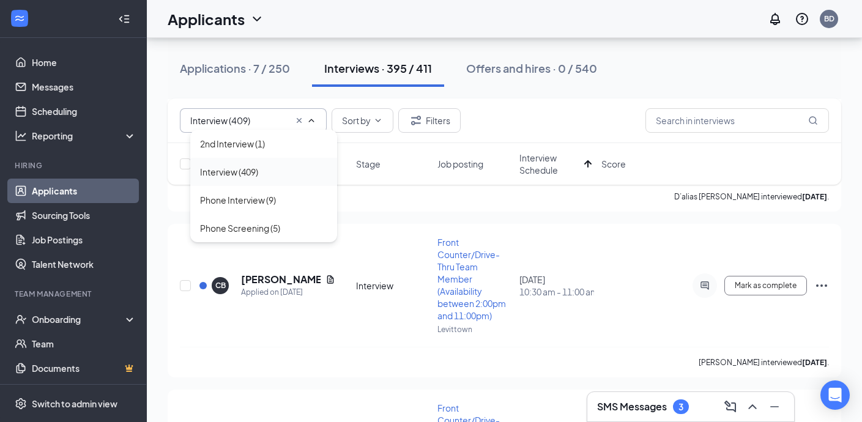
scroll to position [9581, 0]
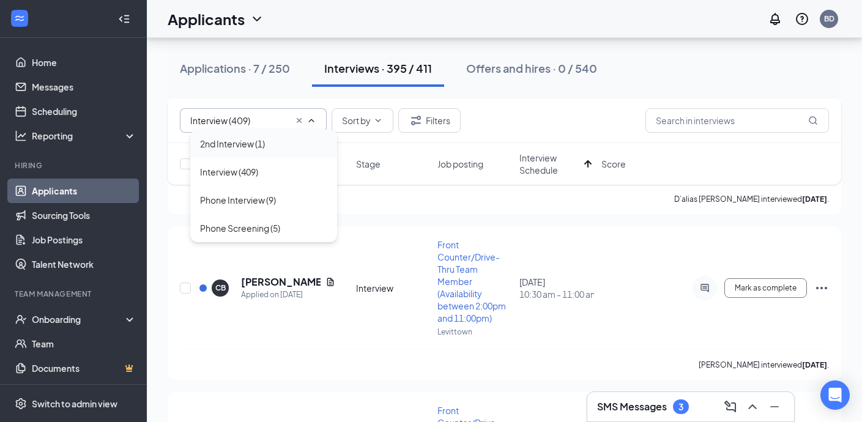
click at [274, 148] on div "2nd Interview (1)" at bounding box center [263, 143] width 127 height 13
type input "2nd Interview (1)"
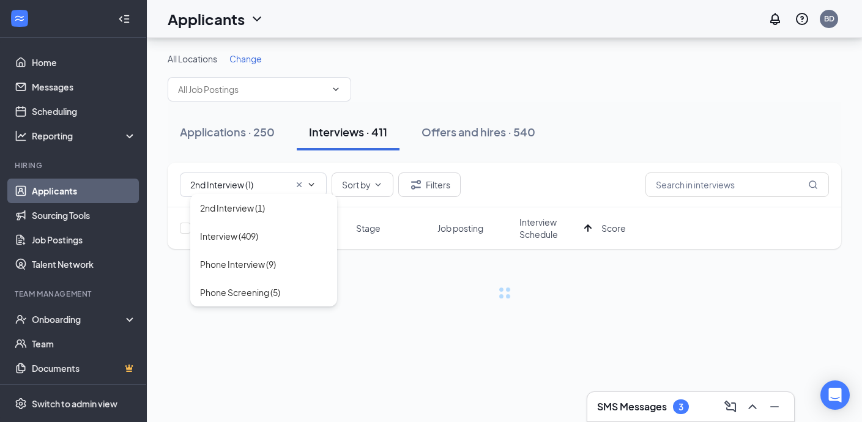
scroll to position [0, 0]
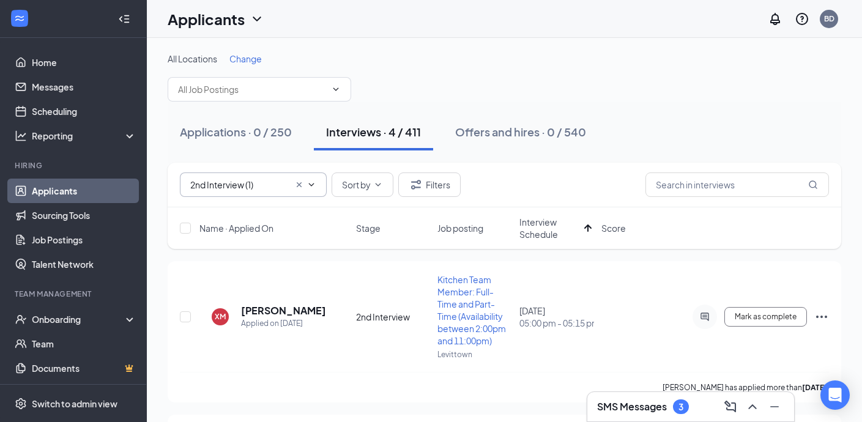
click at [295, 183] on icon "Cross" at bounding box center [299, 185] width 10 height 10
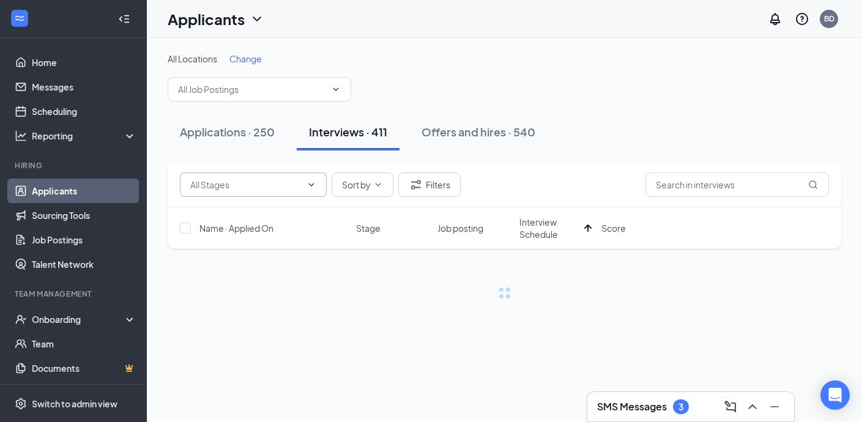
click at [306, 184] on icon "ChevronDown" at bounding box center [311, 185] width 10 height 10
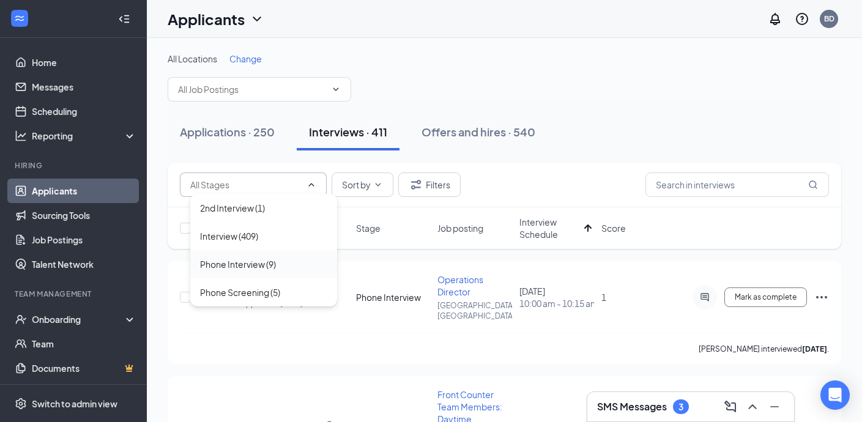
scroll to position [2, 0]
click at [357, 331] on div "Bryan Mckernan interviewed 16 days ago ." at bounding box center [504, 346] width 649 height 31
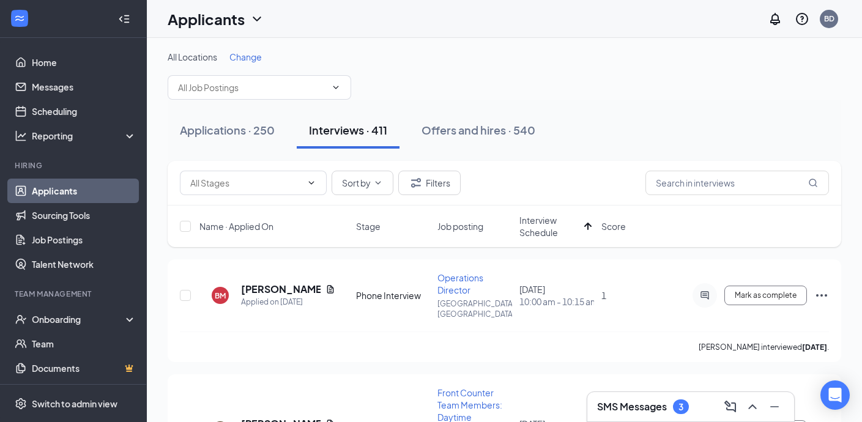
click at [376, 226] on span "Stage" at bounding box center [368, 226] width 24 height 12
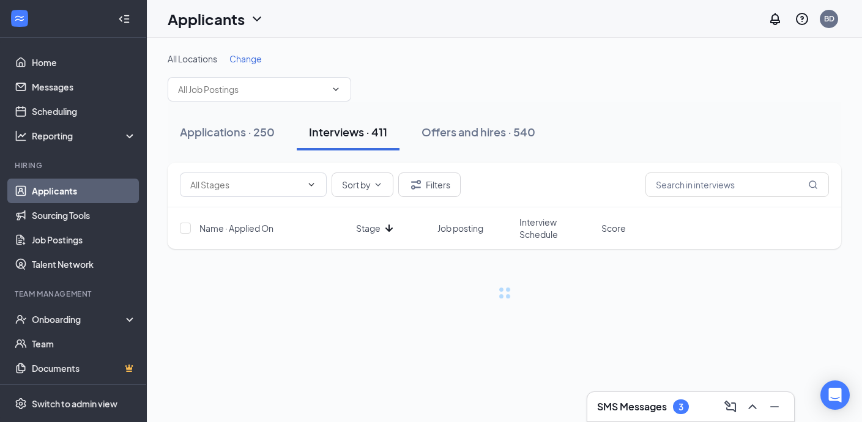
scroll to position [0, 0]
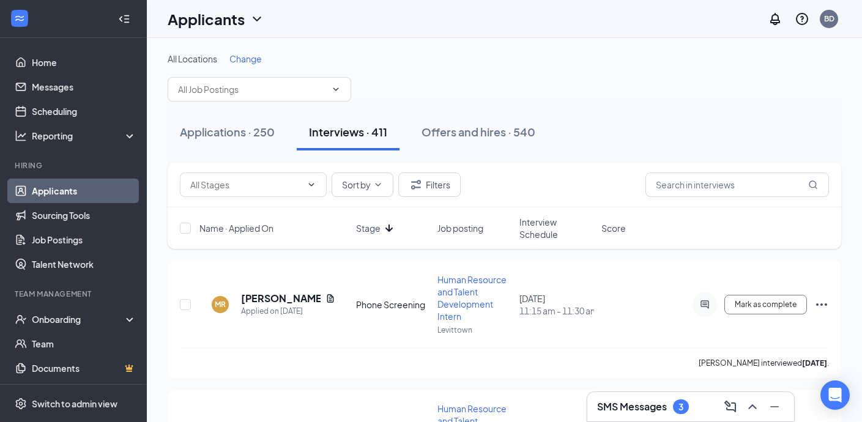
click at [376, 226] on span "Stage" at bounding box center [368, 228] width 24 height 12
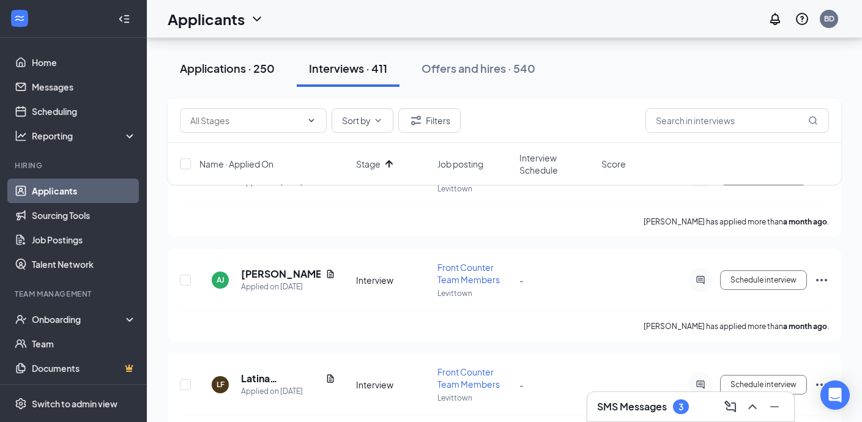
scroll to position [16196, 0]
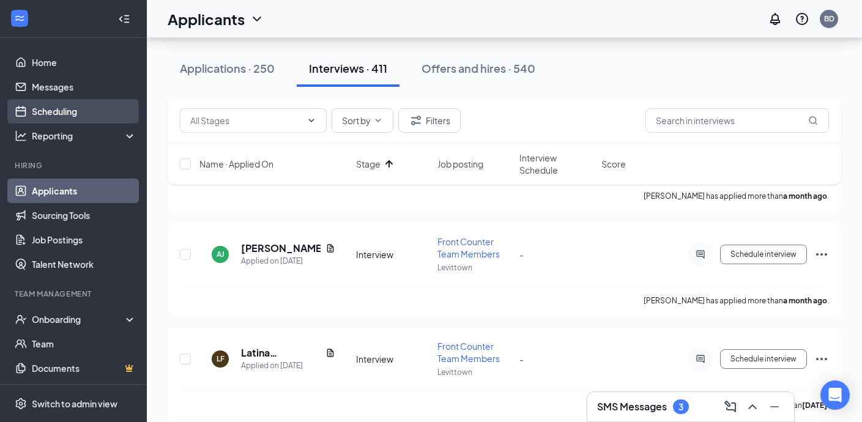
click at [66, 119] on link "Scheduling" at bounding box center [84, 111] width 105 height 24
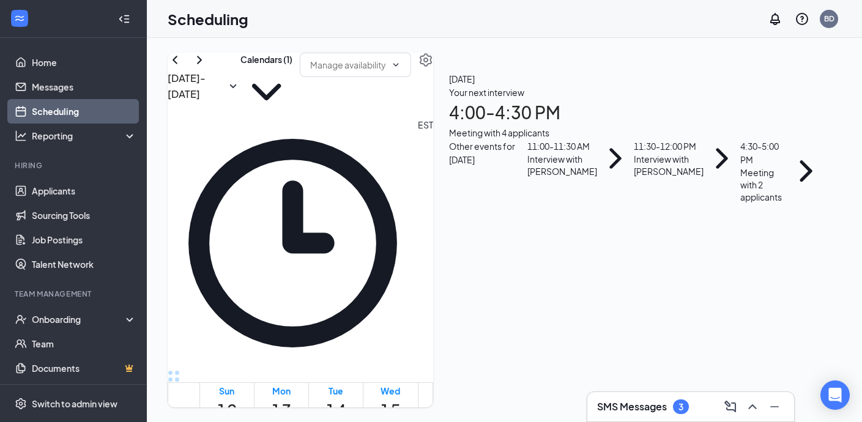
scroll to position [1109, 0]
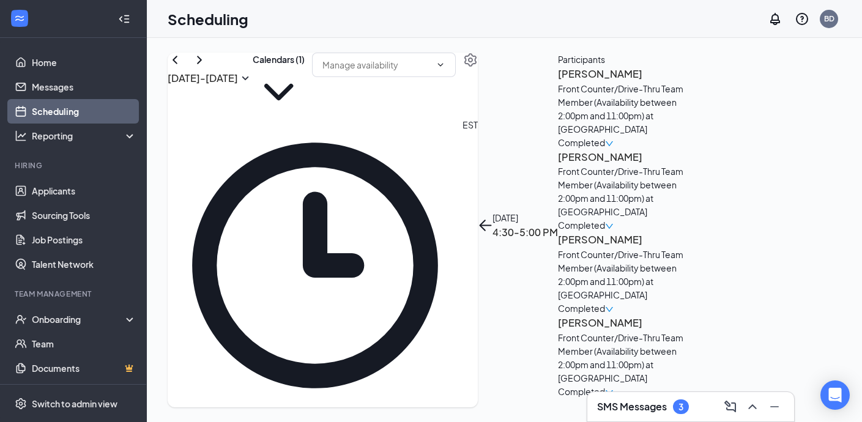
scroll to position [17, 0]
click at [672, 331] on h3 "Emily Oropeza" at bounding box center [622, 323] width 128 height 16
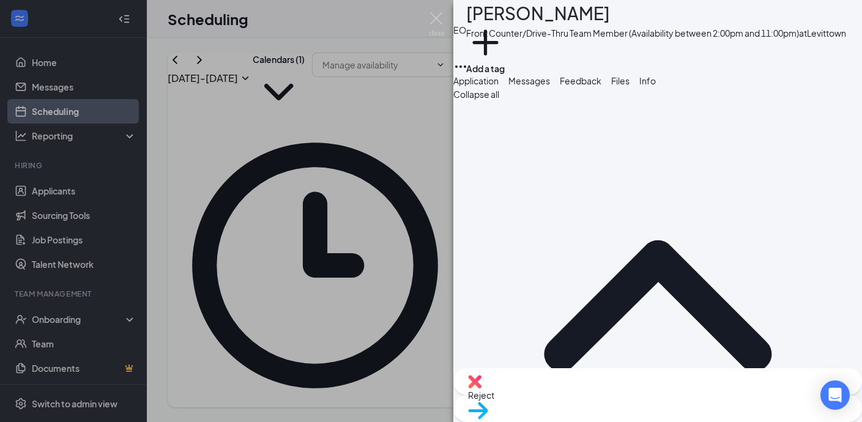
click at [550, 86] on span "Messages" at bounding box center [529, 80] width 42 height 11
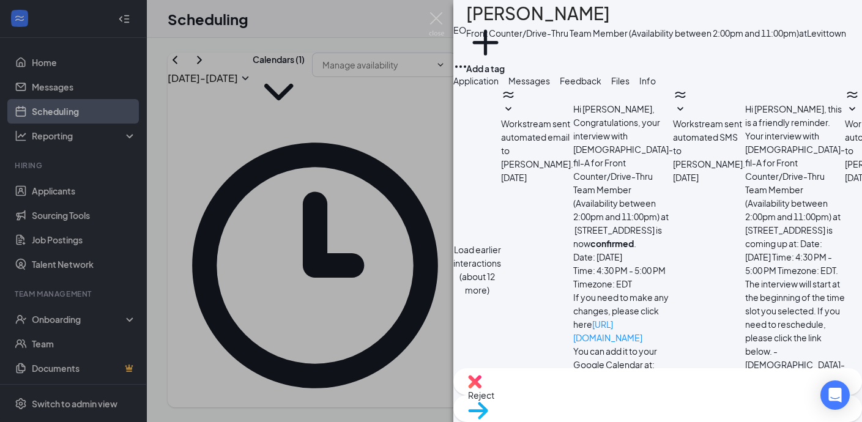
scroll to position [493, 0]
click at [498, 86] on span "Application" at bounding box center [475, 80] width 45 height 11
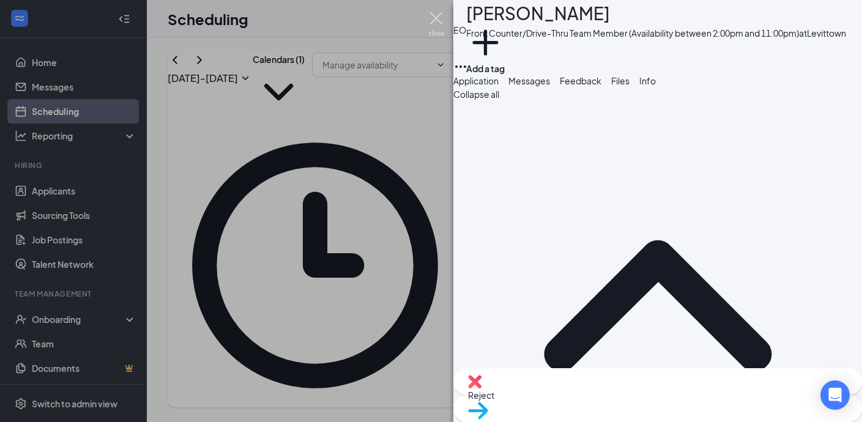
click at [435, 18] on img at bounding box center [436, 24] width 15 height 24
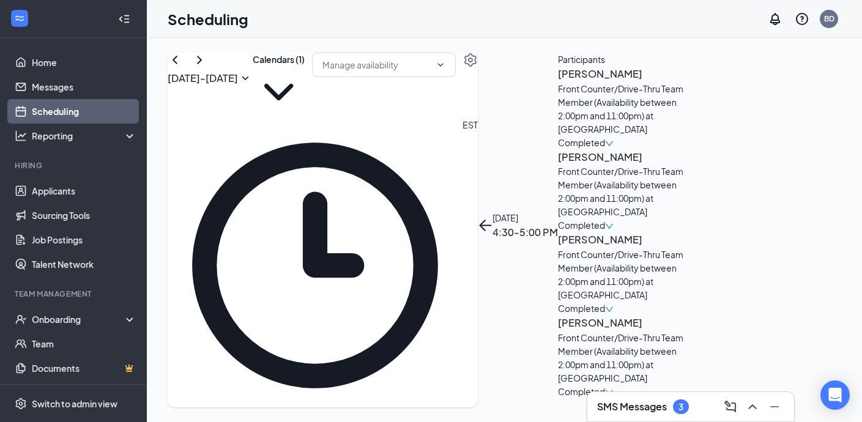
scroll to position [601, 0]
click at [67, 199] on link "Applicants" at bounding box center [84, 191] width 105 height 24
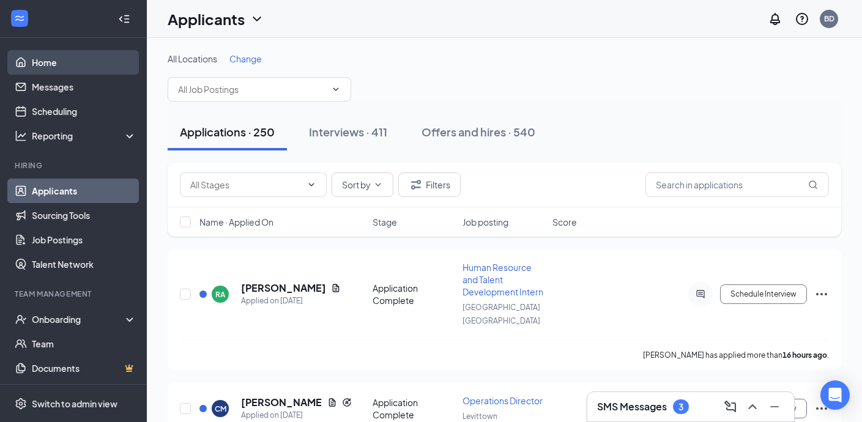
click at [98, 57] on link "Home" at bounding box center [84, 62] width 105 height 24
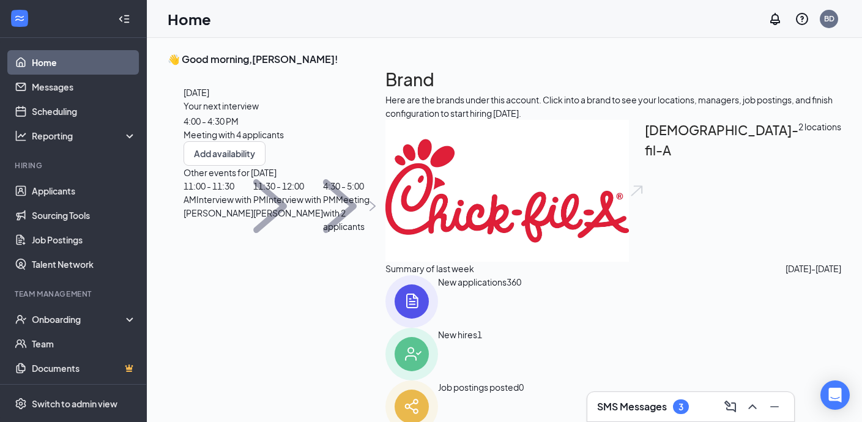
click at [606, 275] on div "Summary of last week Oct 5 - Oct 11" at bounding box center [613, 268] width 456 height 13
click at [607, 395] on div "SMS Messages 3" at bounding box center [690, 406] width 207 height 29
